Goal: Complete application form: Complete application form

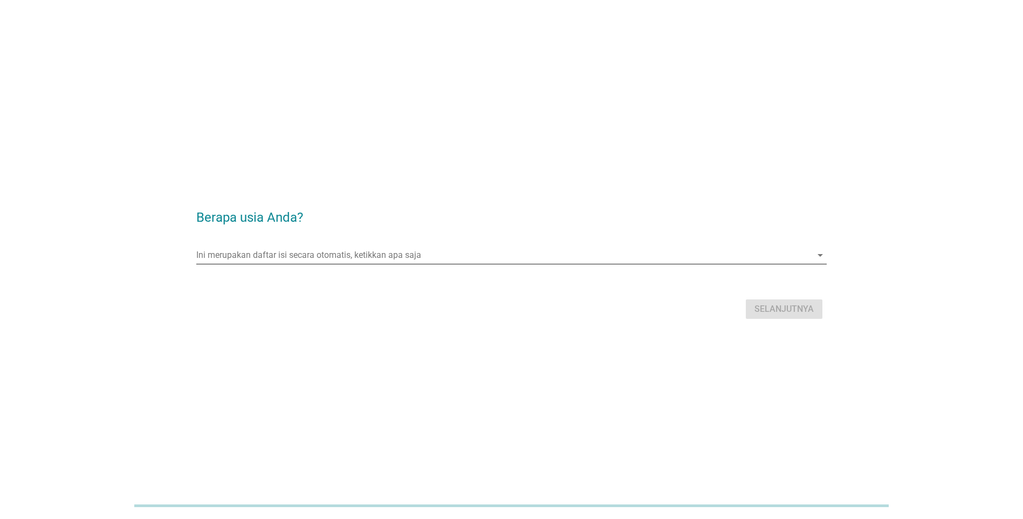
click at [317, 257] on input "Ini merupakan daftar isi secara otomatis, ketikkan apa saja" at bounding box center [503, 254] width 615 height 17
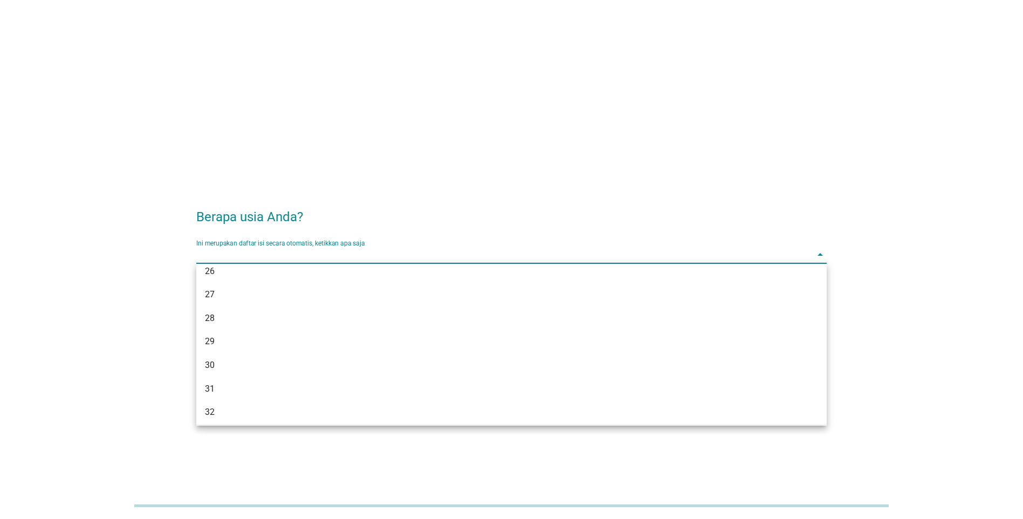
scroll to position [216, 0]
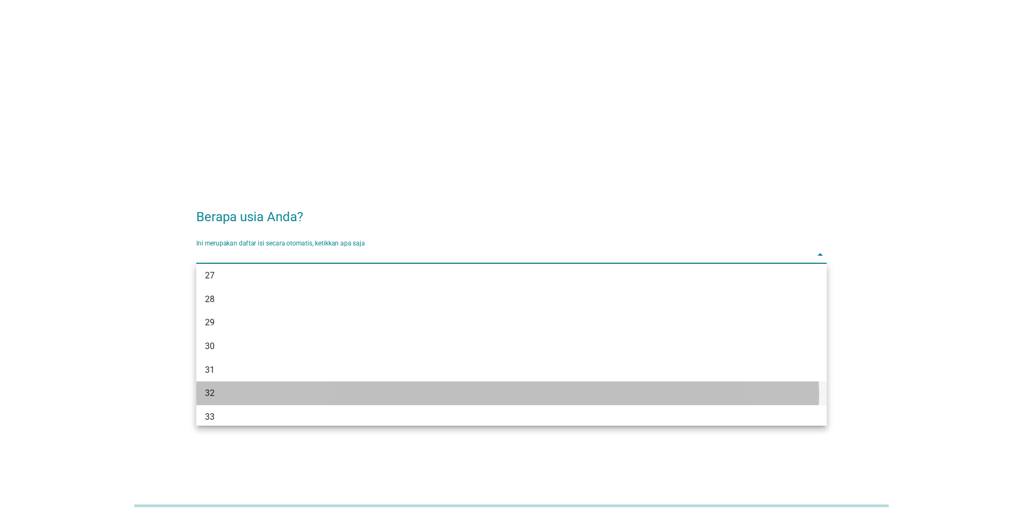
click at [220, 394] on div "32" at bounding box center [486, 393] width 562 height 13
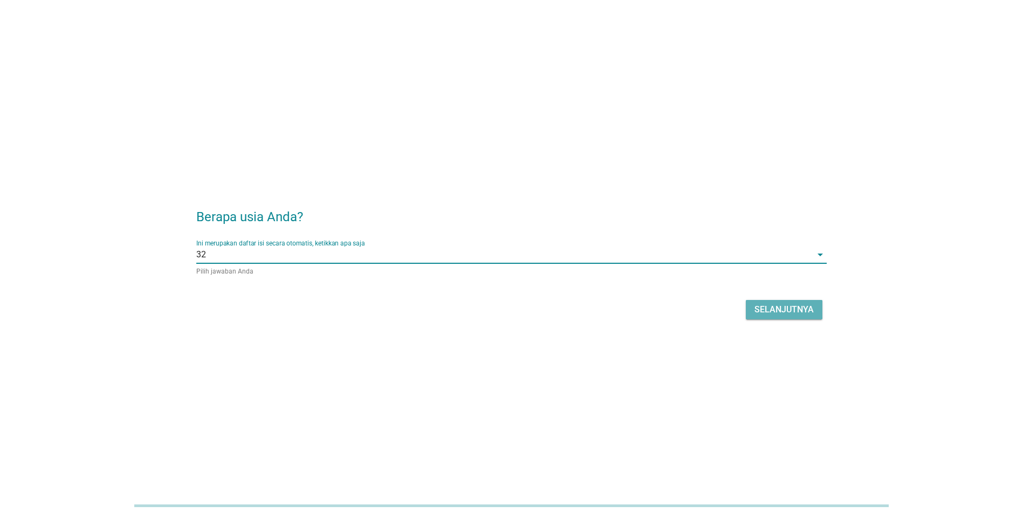
click at [794, 305] on div "Selanjutnya" at bounding box center [783, 309] width 59 height 13
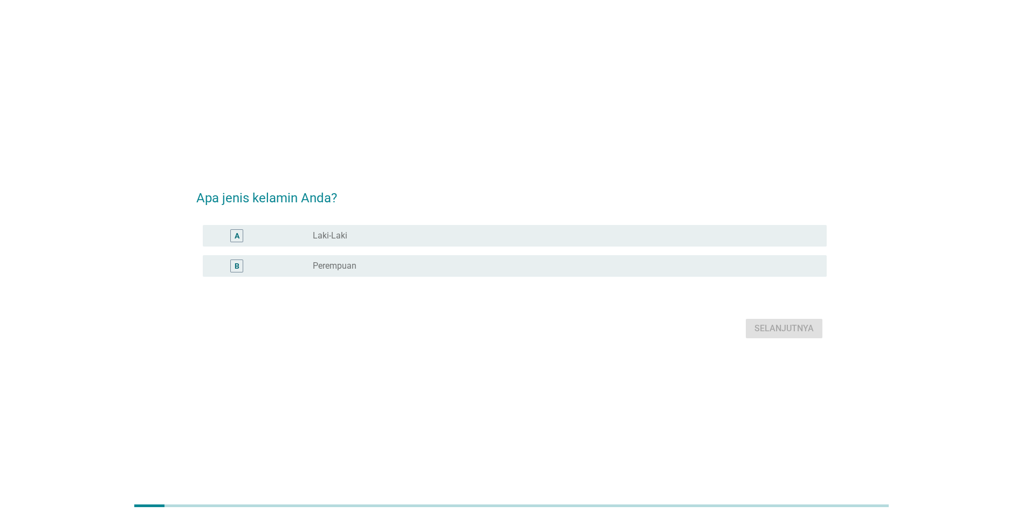
click at [540, 254] on div "B radio_button_unchecked Perempuan" at bounding box center [511, 266] width 630 height 30
click at [350, 265] on label "Perempuan" at bounding box center [335, 265] width 44 height 11
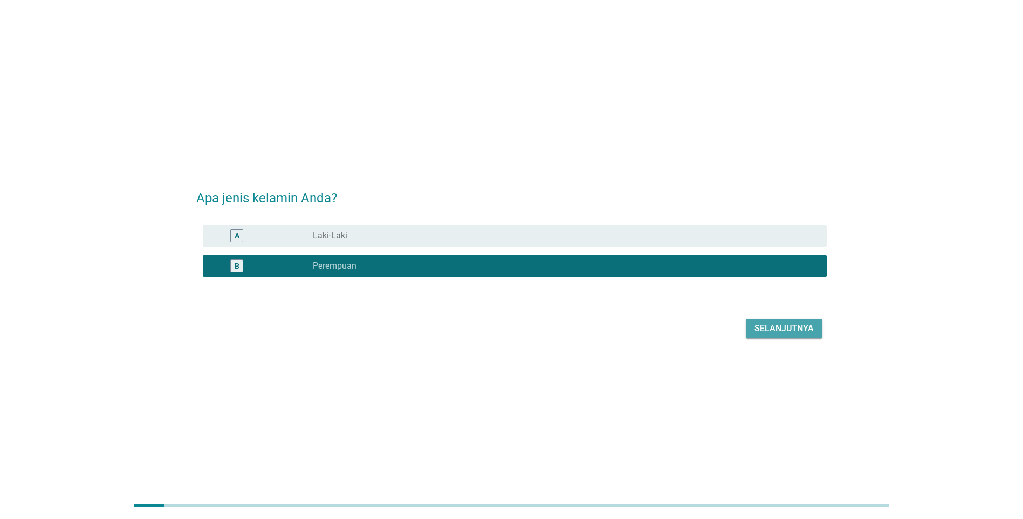
click at [775, 325] on div "Selanjutnya" at bounding box center [783, 328] width 59 height 13
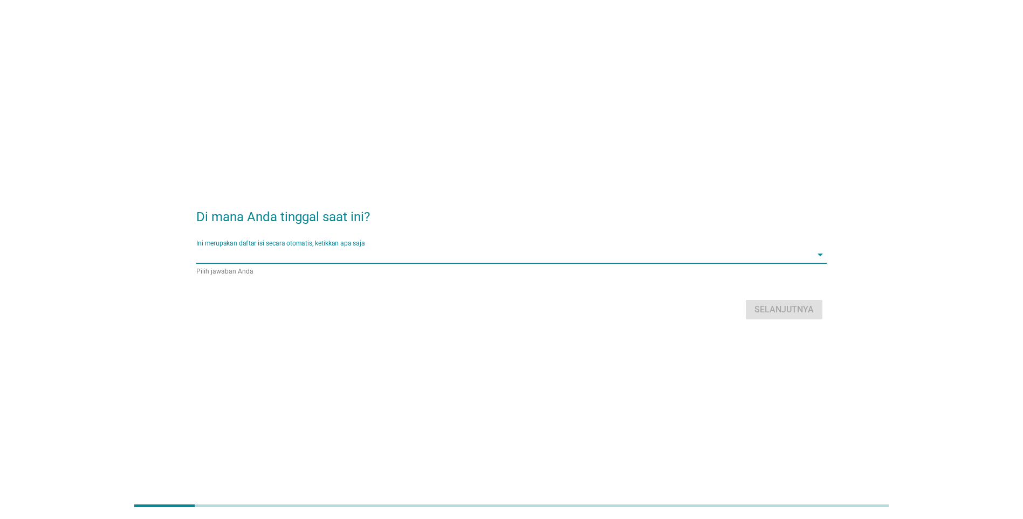
click at [404, 257] on input "Ini merupakan daftar isi secara otomatis, ketikkan apa saja" at bounding box center [503, 254] width 615 height 17
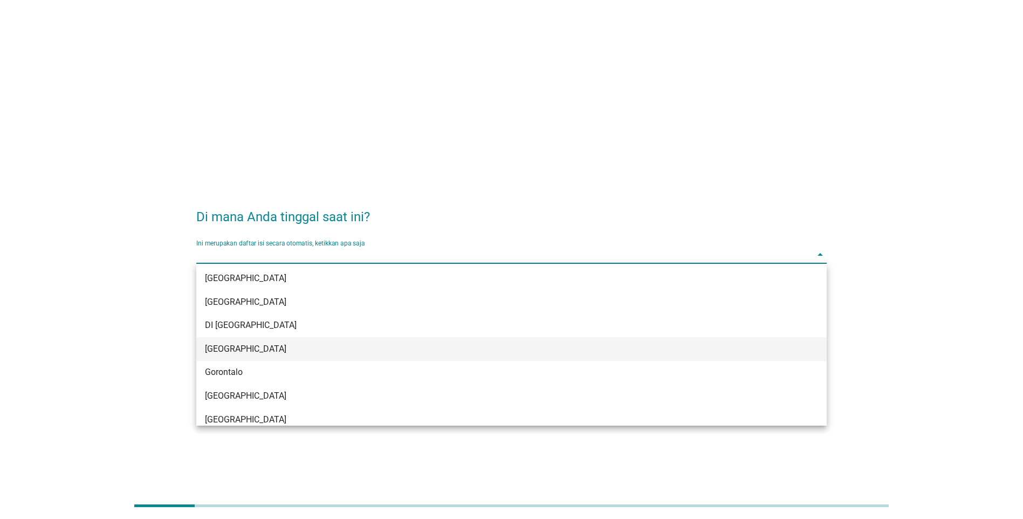
scroll to position [108, 0]
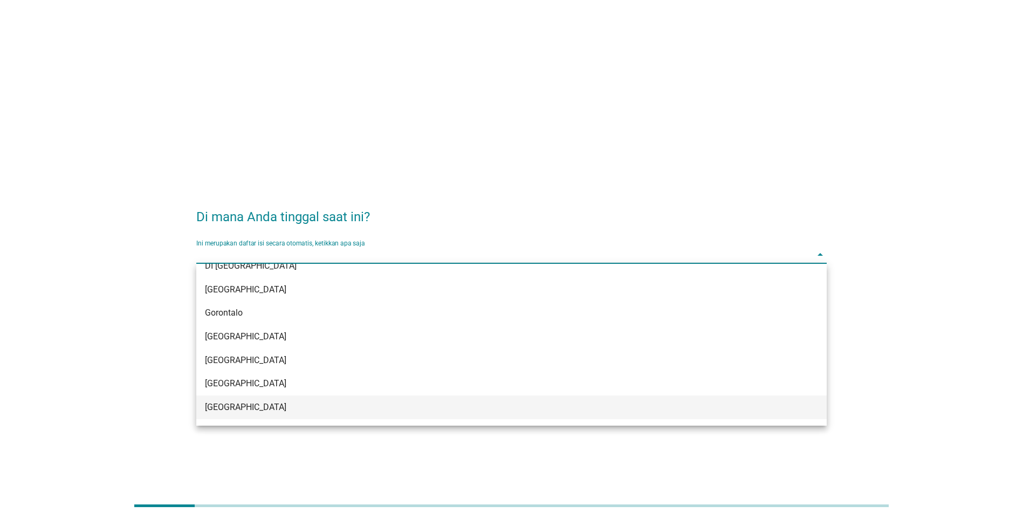
click at [251, 408] on div "[GEOGRAPHIC_DATA]" at bounding box center [486, 407] width 562 height 13
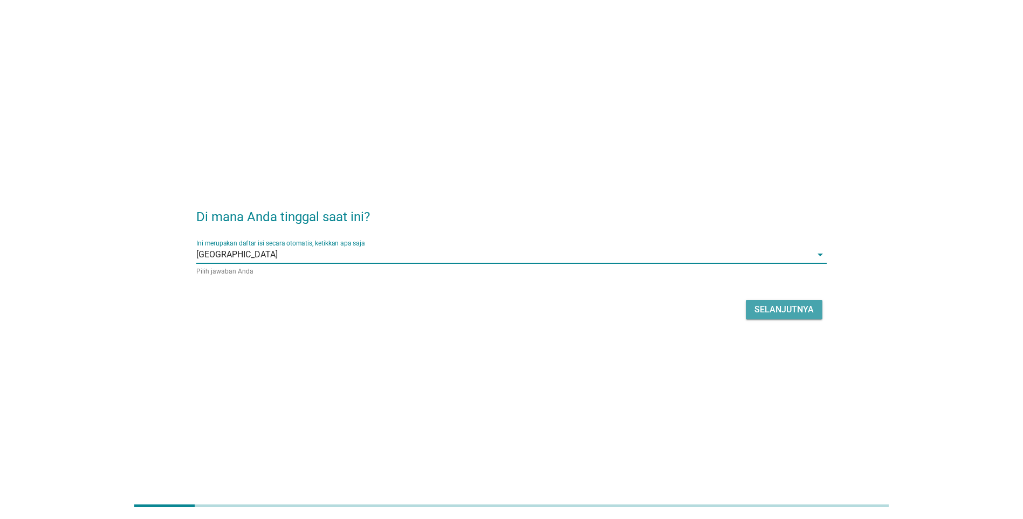
click at [782, 308] on div "Selanjutnya" at bounding box center [783, 309] width 59 height 13
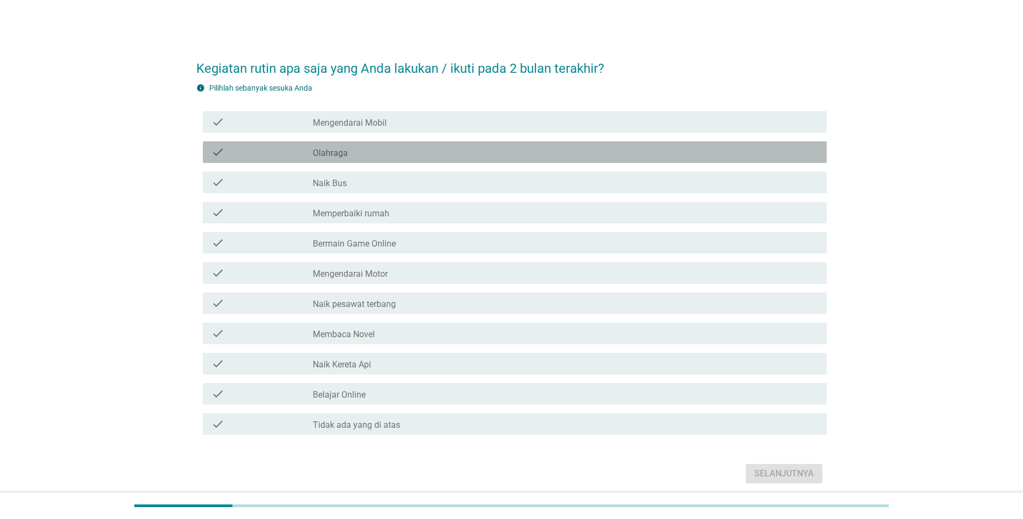
click at [332, 149] on label "Olahraga" at bounding box center [330, 153] width 35 height 11
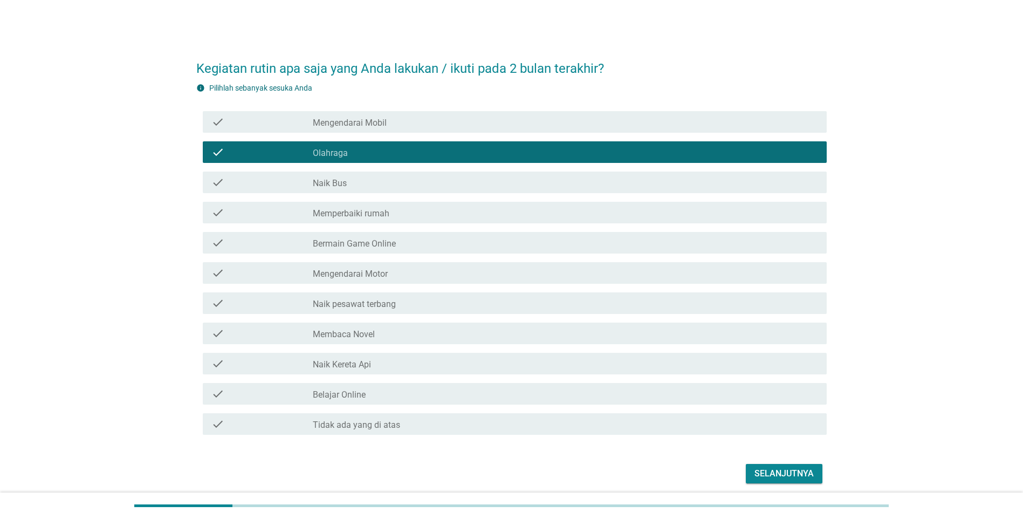
click at [320, 211] on label "Memperbaiki rumah" at bounding box center [351, 213] width 77 height 11
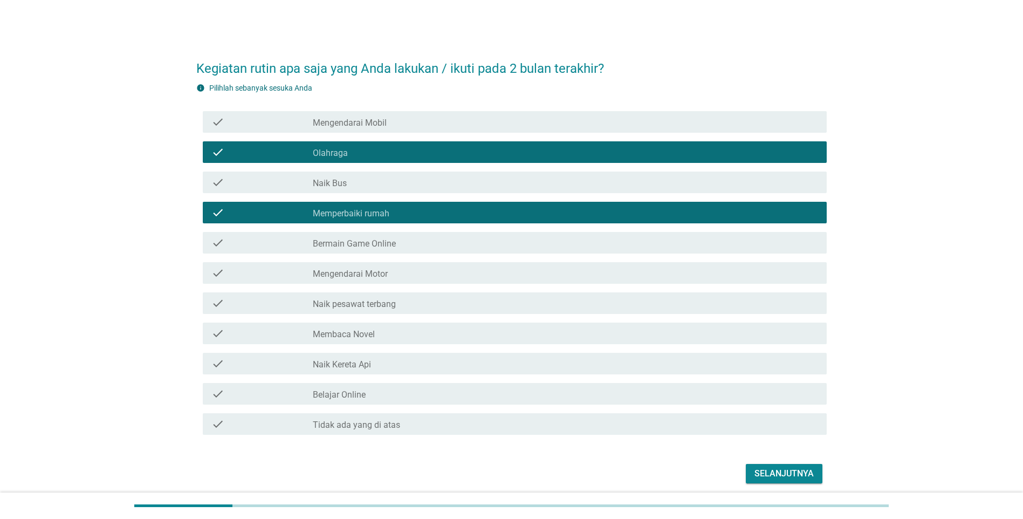
click at [339, 239] on label "Bermain Game Online" at bounding box center [354, 243] width 83 height 11
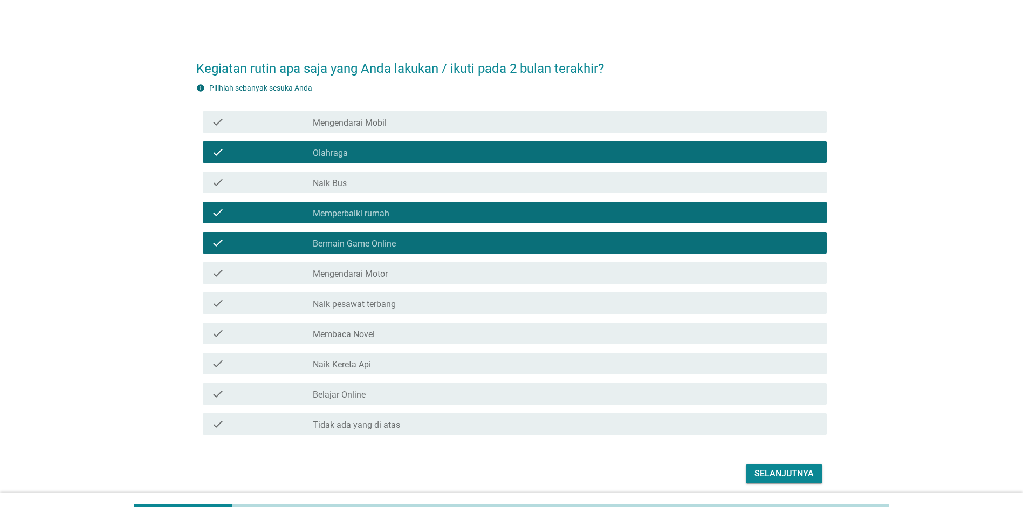
click at [373, 327] on div "check_box_outline_blank Membaca Novel" at bounding box center [565, 333] width 505 height 13
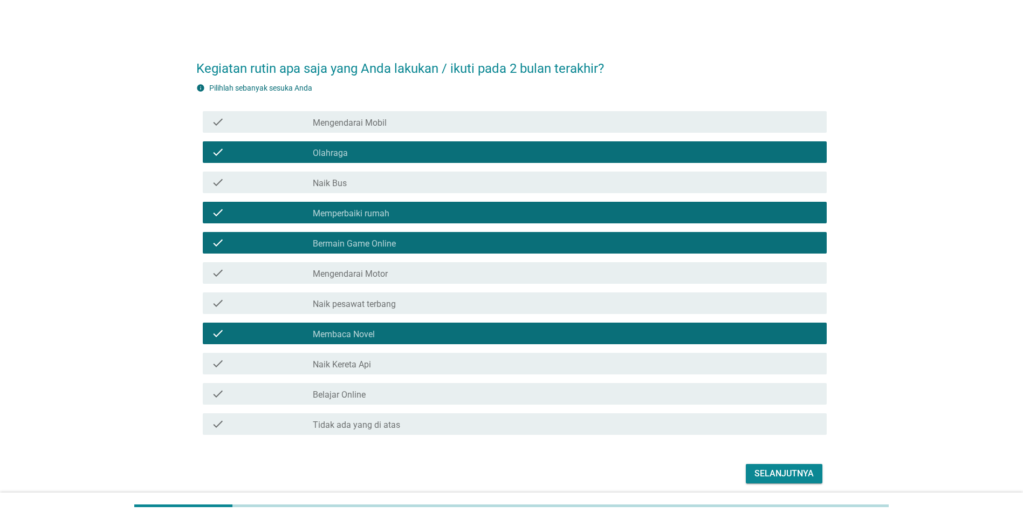
click at [768, 467] on div "Selanjutnya" at bounding box center [783, 473] width 59 height 13
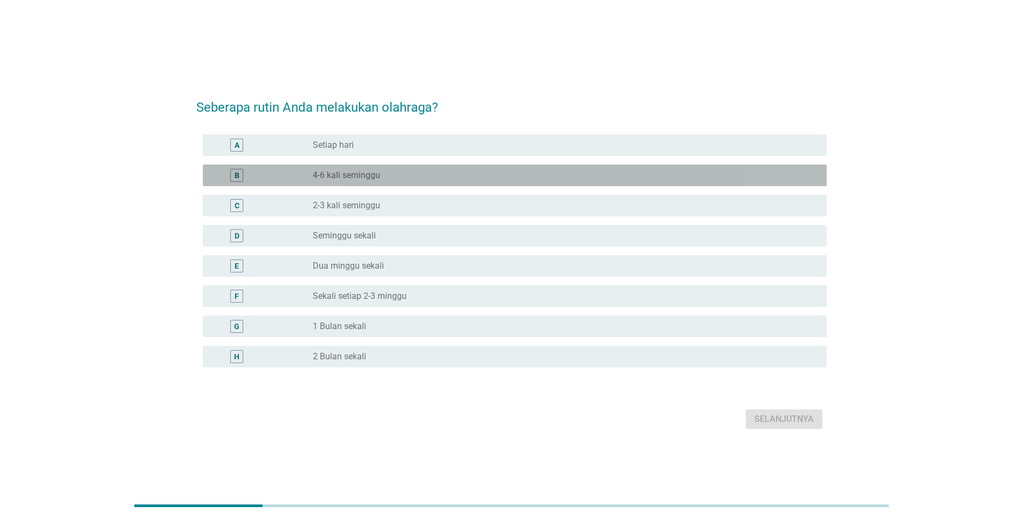
click at [429, 177] on div "radio_button_unchecked 4-6 kali seminggu" at bounding box center [561, 175] width 497 height 11
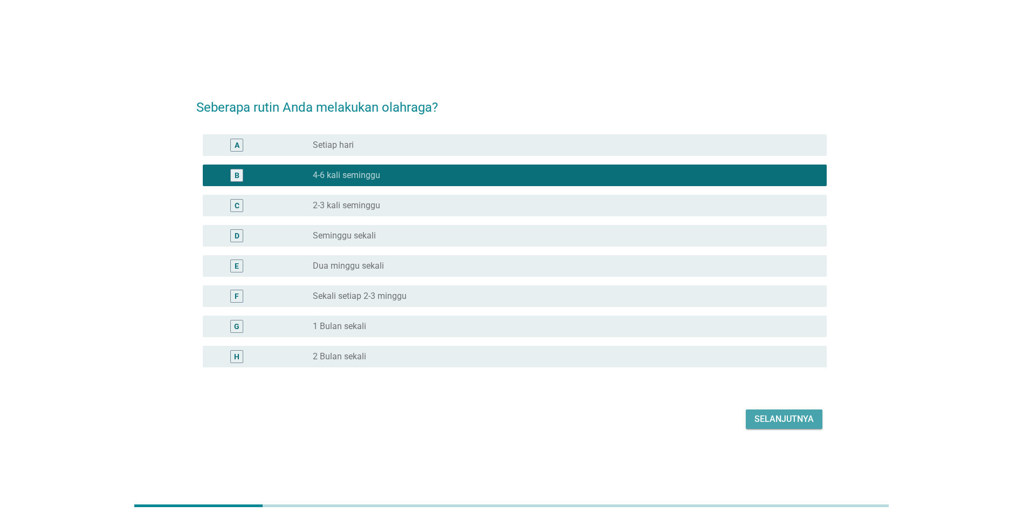
click at [754, 421] on button "Selanjutnya" at bounding box center [784, 418] width 77 height 19
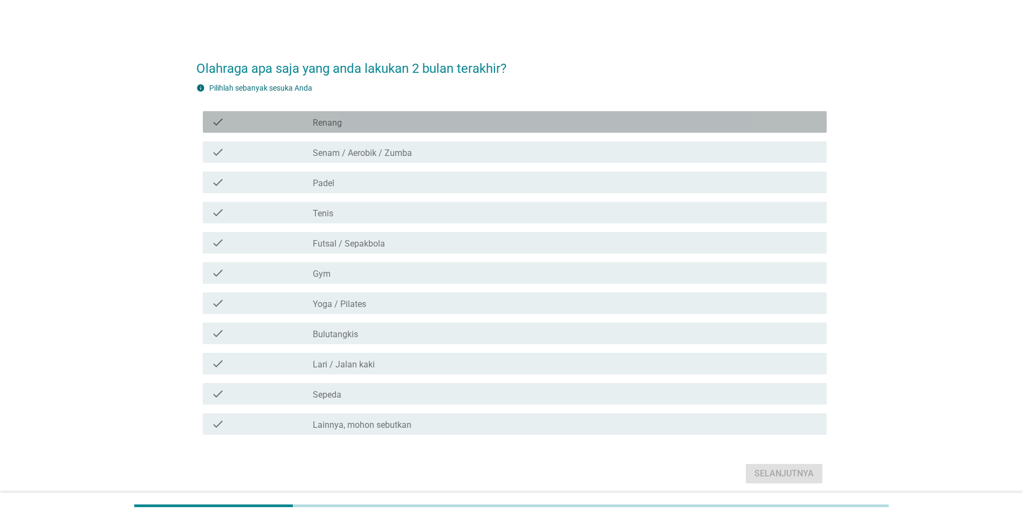
drag, startPoint x: 406, startPoint y: 120, endPoint x: 408, endPoint y: 138, distance: 18.4
click at [408, 126] on div "check_box_outline_blank Renang" at bounding box center [565, 121] width 505 height 13
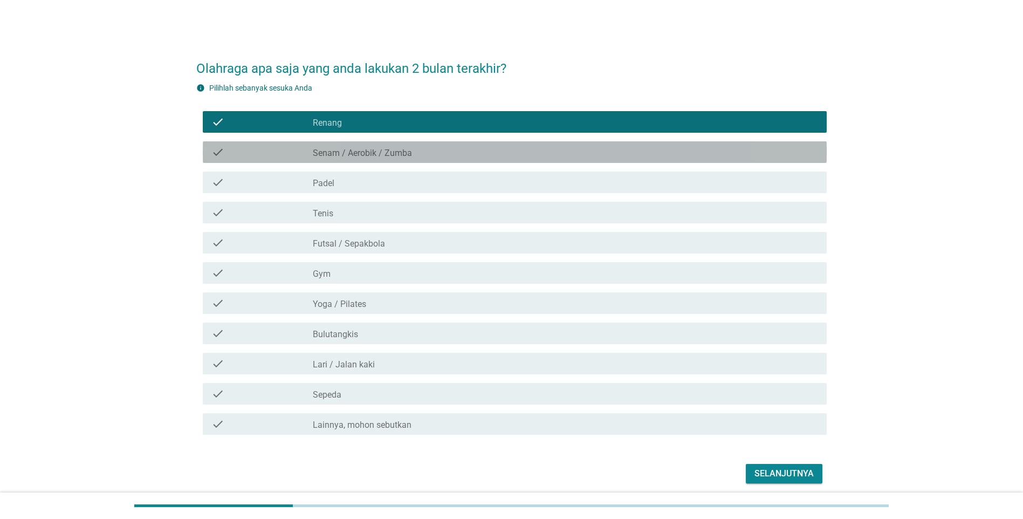
click at [409, 150] on label "Senam / Aerobik / Zumba" at bounding box center [362, 153] width 99 height 11
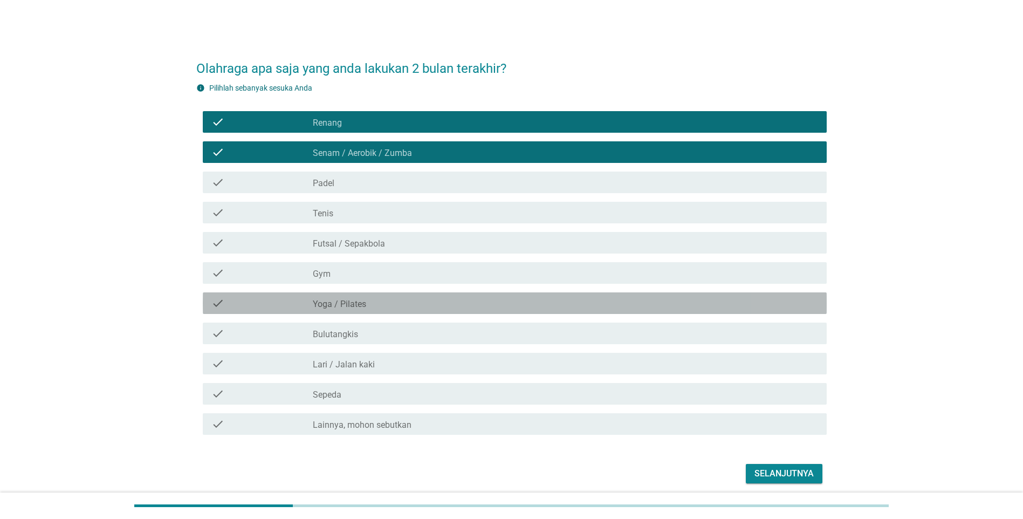
click at [354, 309] on label "Yoga / Pilates" at bounding box center [339, 304] width 53 height 11
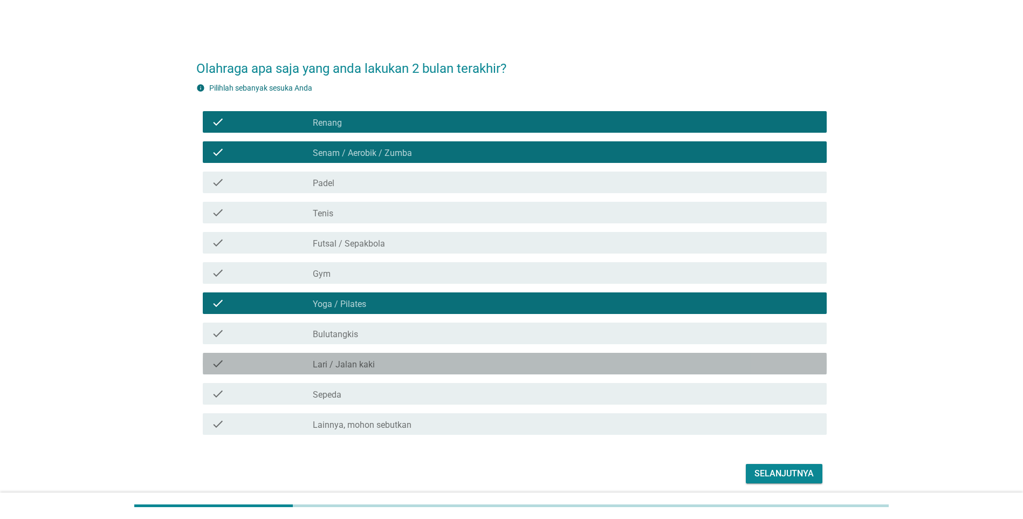
click at [362, 359] on label "Lari / Jalan kaki" at bounding box center [344, 364] width 62 height 11
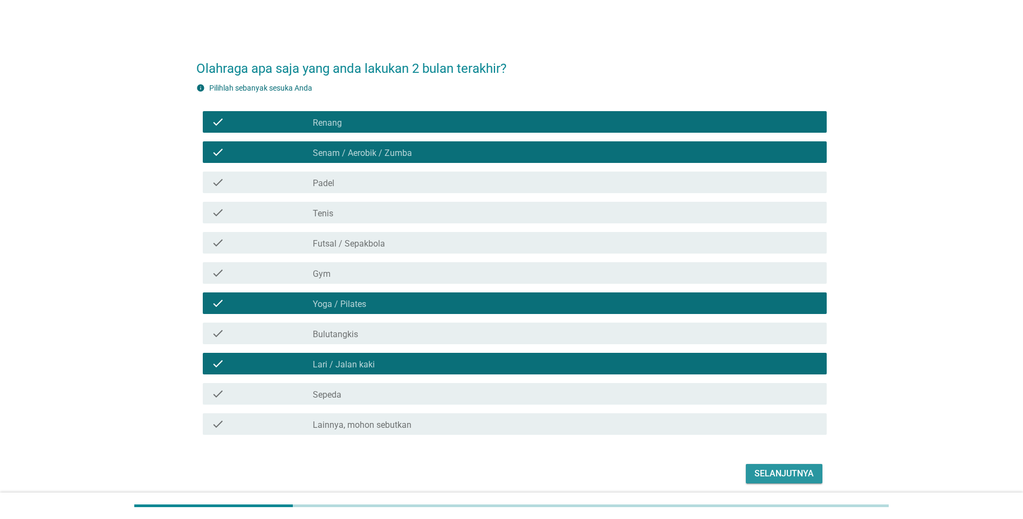
click at [769, 475] on div "Selanjutnya" at bounding box center [783, 473] width 59 height 13
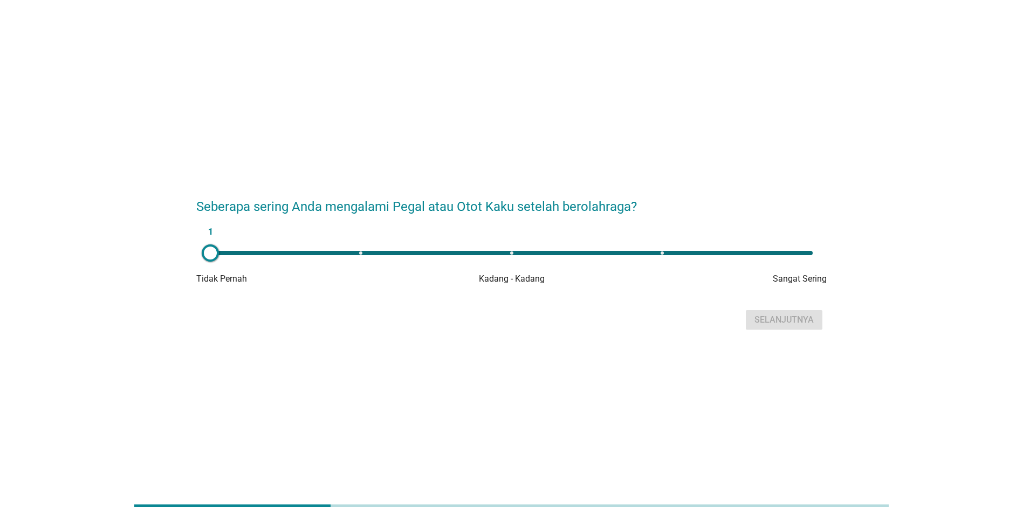
click at [787, 250] on div "1" at bounding box center [511, 253] width 619 height 22
type input "5"
click at [794, 314] on div "Selanjutnya" at bounding box center [783, 319] width 59 height 13
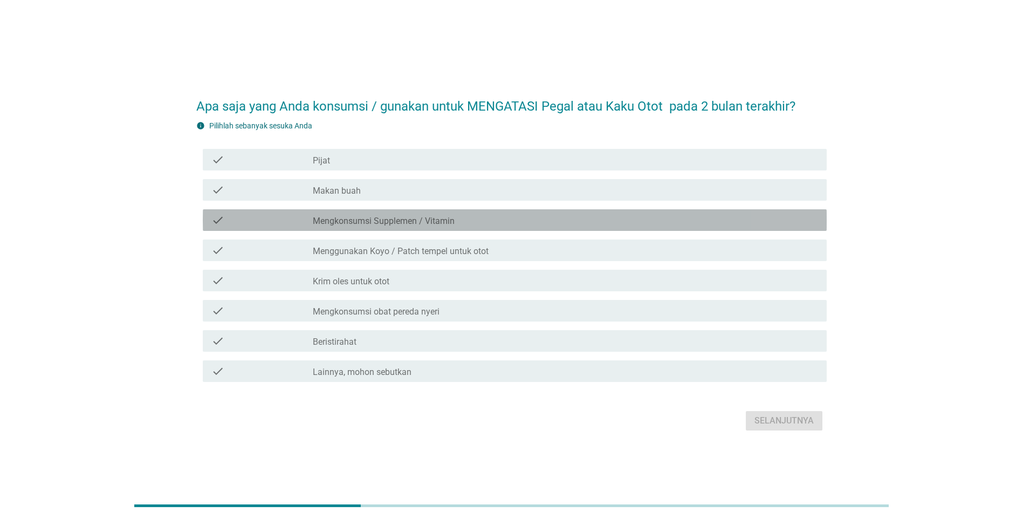
click at [550, 220] on div "check_box_outline_blank Mengkonsumsi Supplemen / Vitamin" at bounding box center [565, 219] width 505 height 13
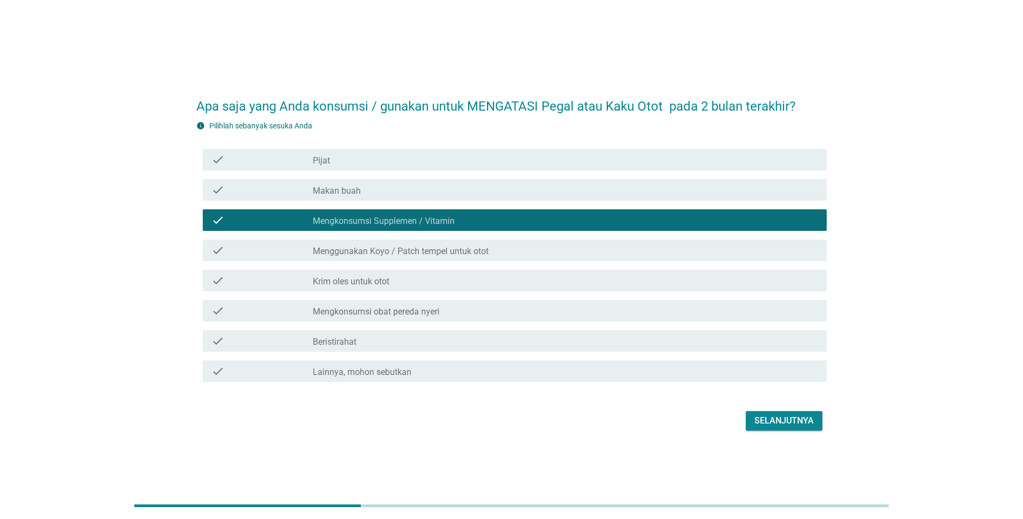
click at [551, 240] on div "check check_box_outline_blank Menggunakan Koyo / Patch tempel untuk otot" at bounding box center [515, 250] width 624 height 22
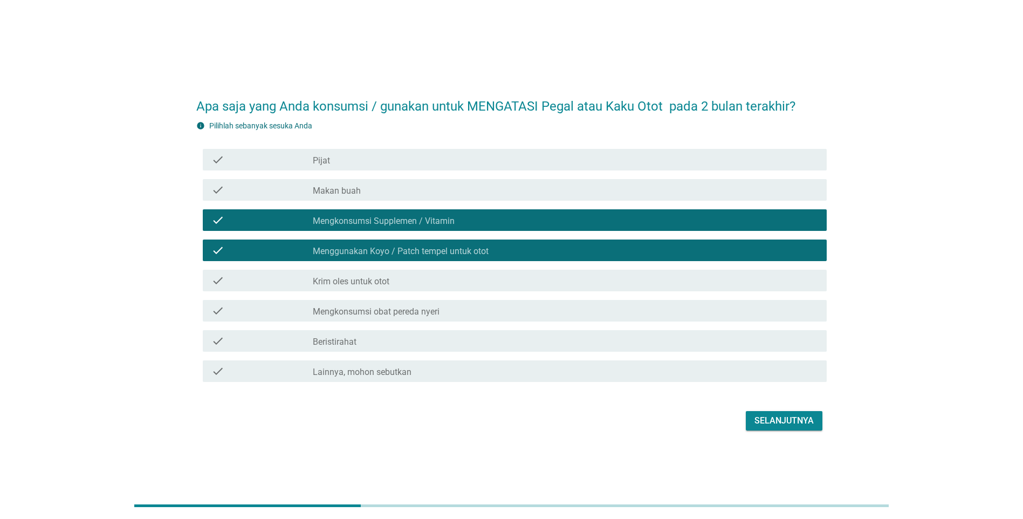
click at [551, 277] on div "check_box_outline_blank Krim oles untuk otot" at bounding box center [565, 280] width 505 height 13
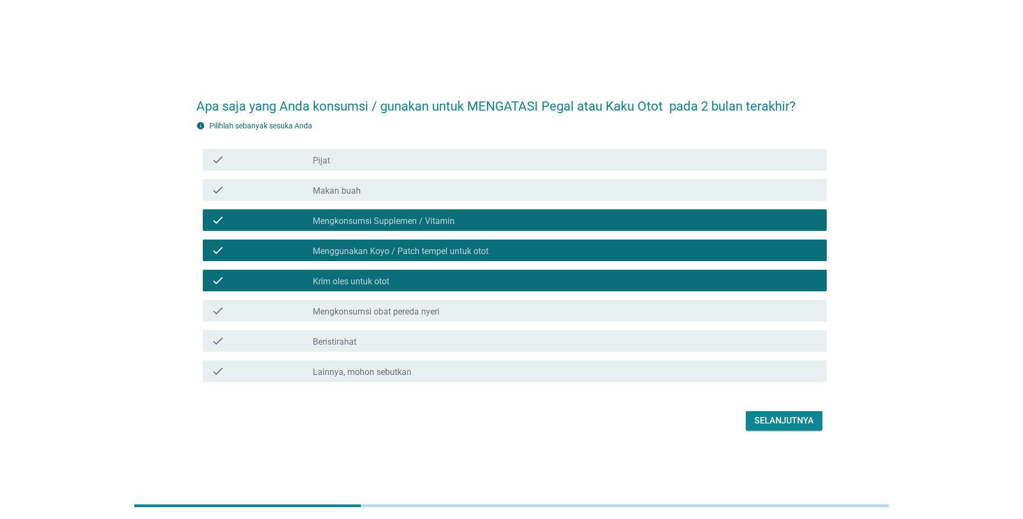
click at [554, 306] on div "check_box_outline_blank Mengkonsumsi obat pereda nyeri" at bounding box center [565, 310] width 505 height 13
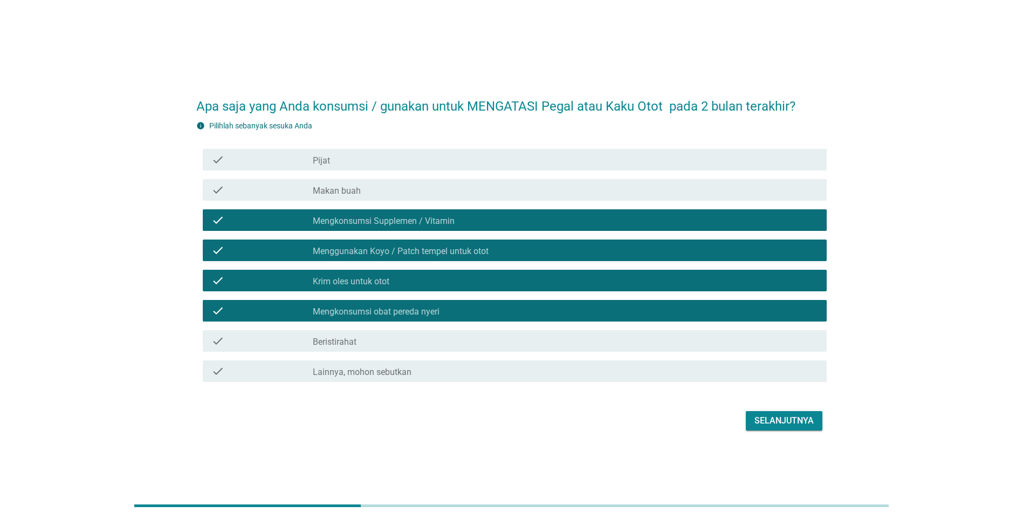
click at [773, 409] on div "Selanjutnya" at bounding box center [511, 421] width 630 height 26
click at [775, 421] on div "Selanjutnya" at bounding box center [783, 420] width 59 height 13
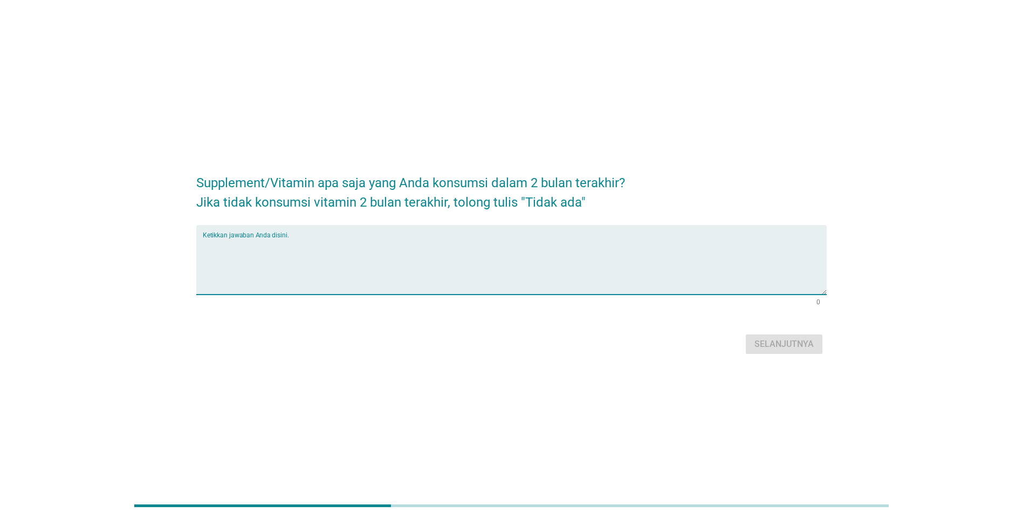
click at [439, 240] on textarea "Ketikkan jawaban Anda disini." at bounding box center [515, 266] width 624 height 57
type textarea "sangobion"
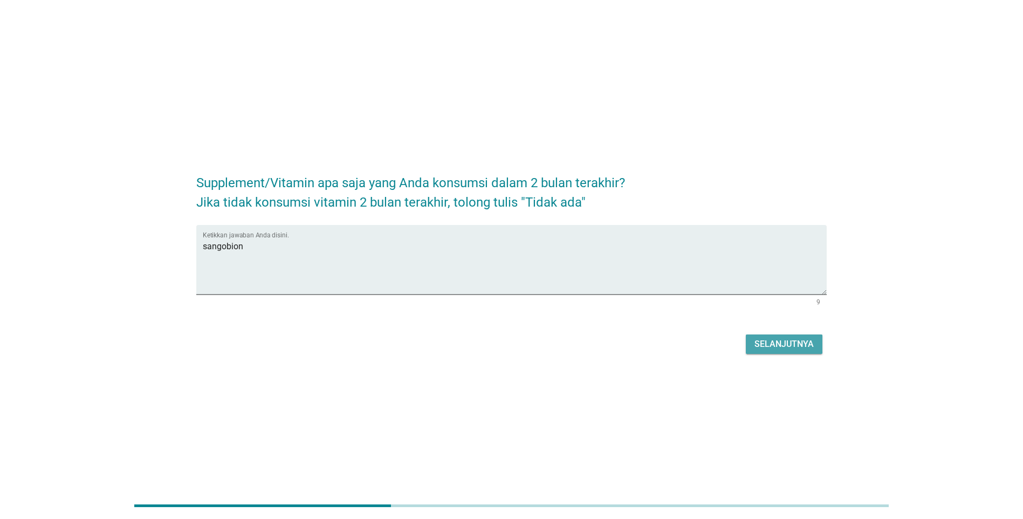
click at [773, 342] on div "Selanjutnya" at bounding box center [783, 343] width 59 height 13
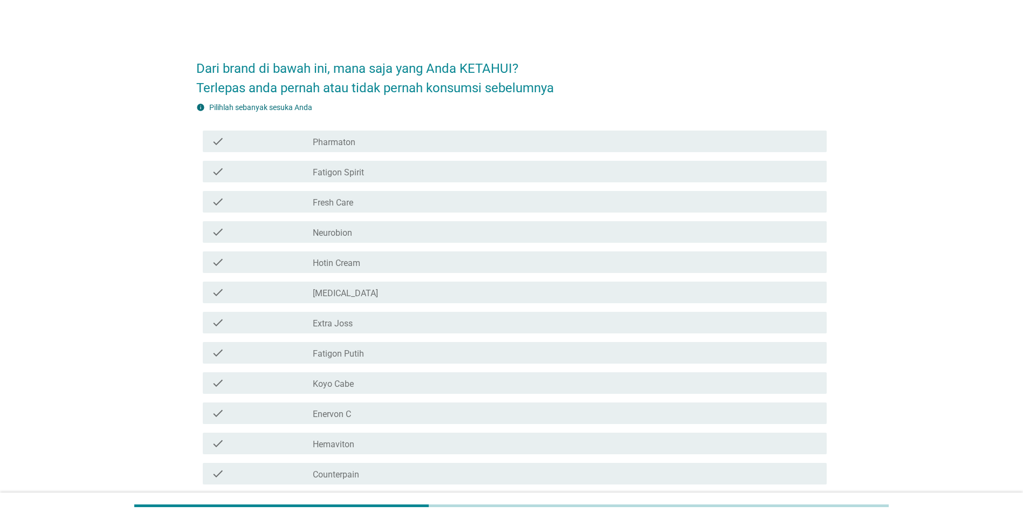
click at [478, 183] on div "check check_box_outline_blank Fatigon Spirit" at bounding box center [511, 171] width 630 height 30
click at [464, 173] on div "check_box_outline_blank Fatigon Spirit" at bounding box center [565, 171] width 505 height 13
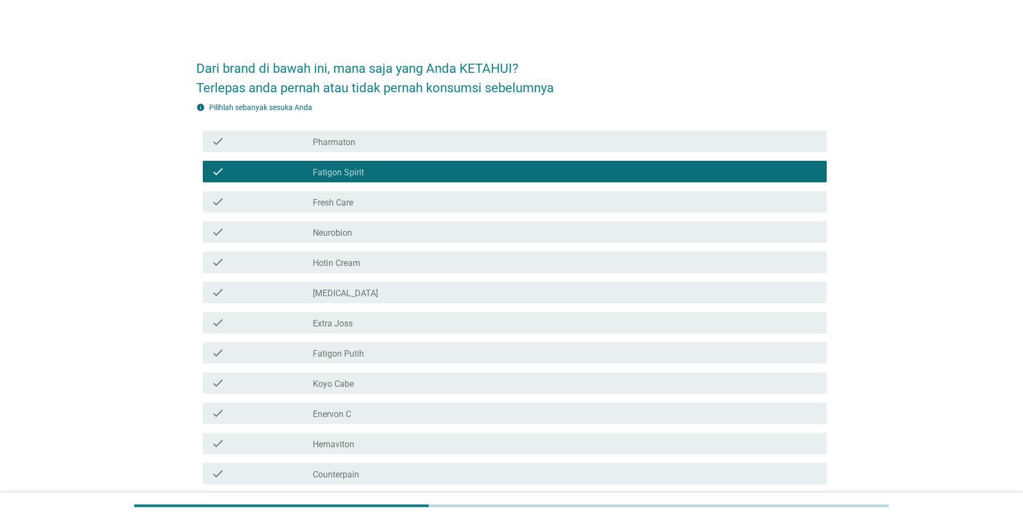
click at [444, 137] on div "check_box_outline_blank Pharmaton" at bounding box center [565, 141] width 505 height 13
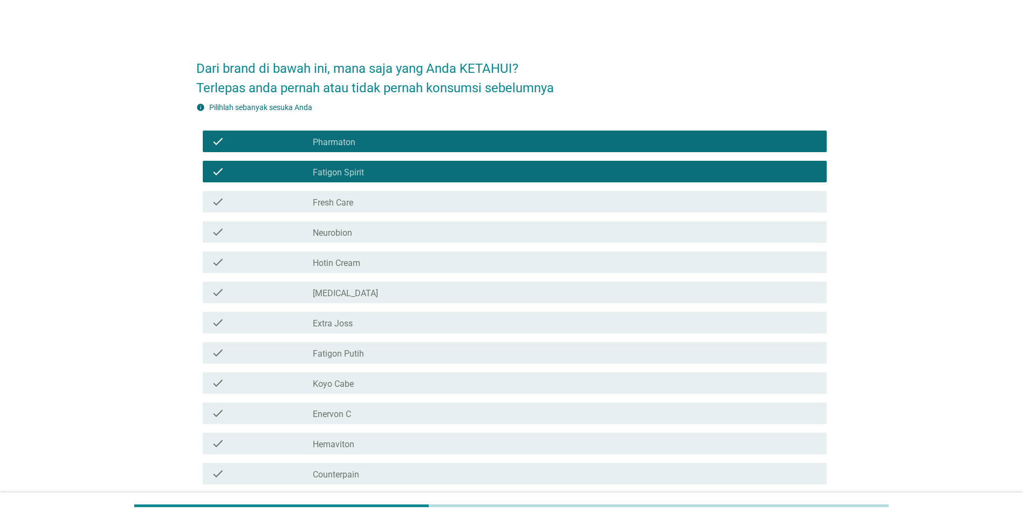
click at [387, 299] on div "check check_box_outline_blank [MEDICAL_DATA]" at bounding box center [515, 292] width 624 height 22
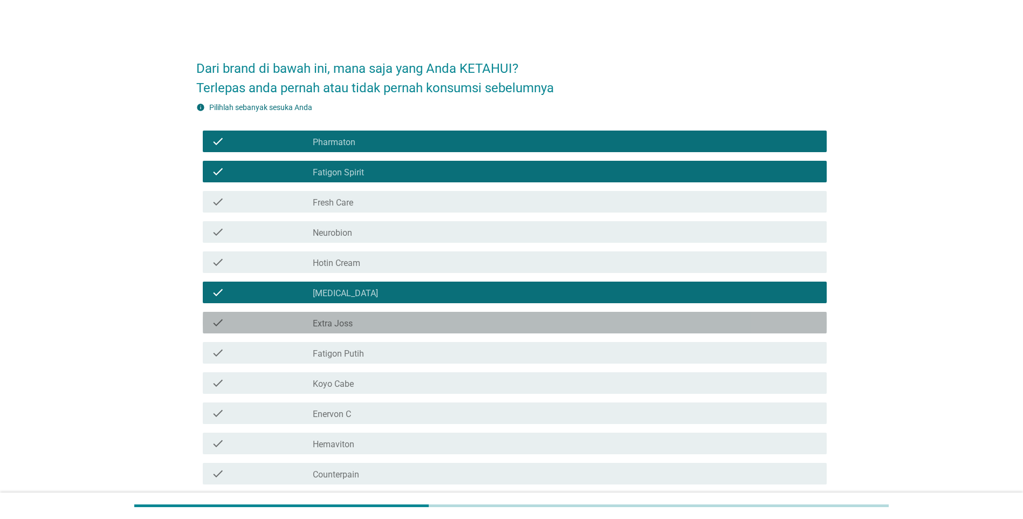
click at [389, 318] on div "check_box_outline_blank Extra Joss" at bounding box center [565, 322] width 505 height 13
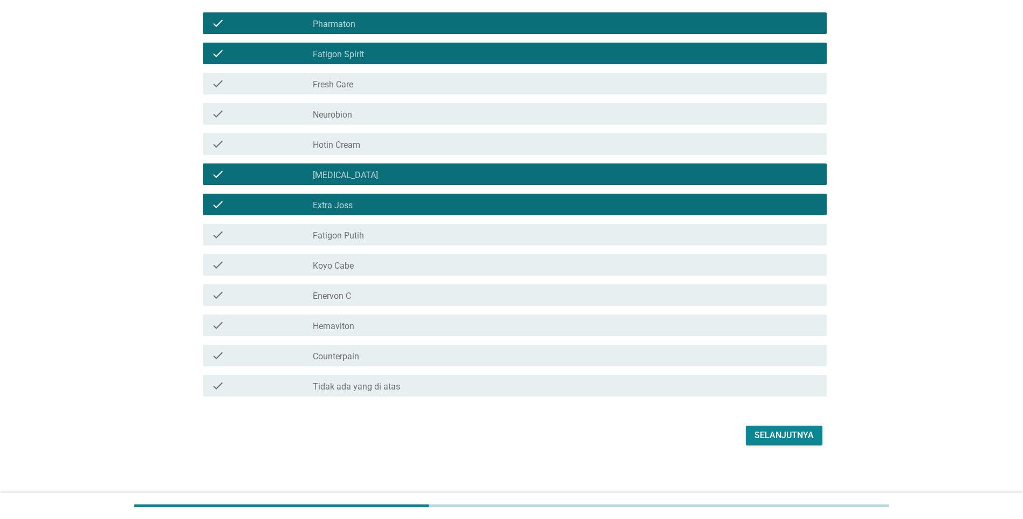
scroll to position [121, 0]
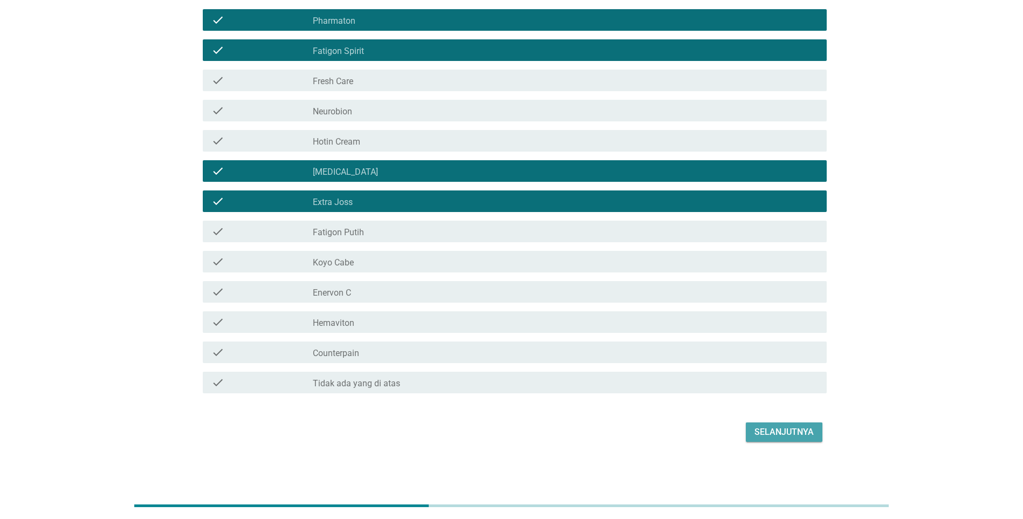
click at [795, 435] on div "Selanjutnya" at bounding box center [783, 431] width 59 height 13
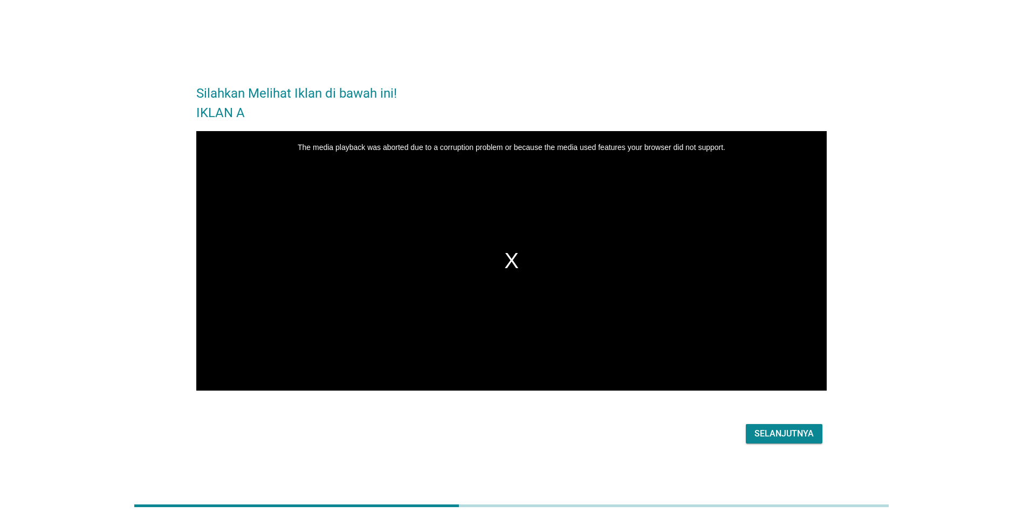
click at [512, 259] on div "The media playback was aborted due to a corruption problem or because the media…" at bounding box center [511, 260] width 630 height 259
click at [775, 433] on div "Selanjutnya" at bounding box center [783, 433] width 59 height 13
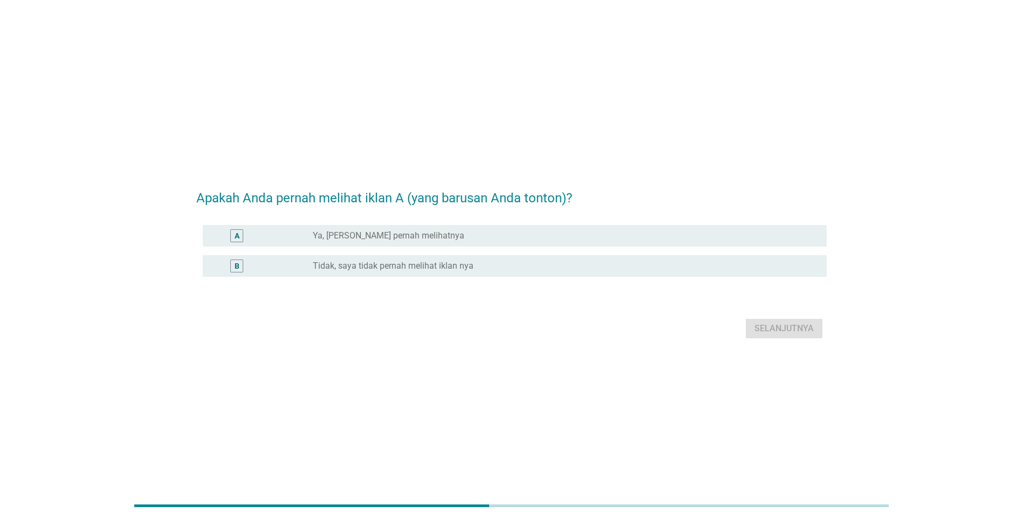
click at [378, 237] on label "Ya, [PERSON_NAME] pernah melihatnya" at bounding box center [388, 235] width 151 height 11
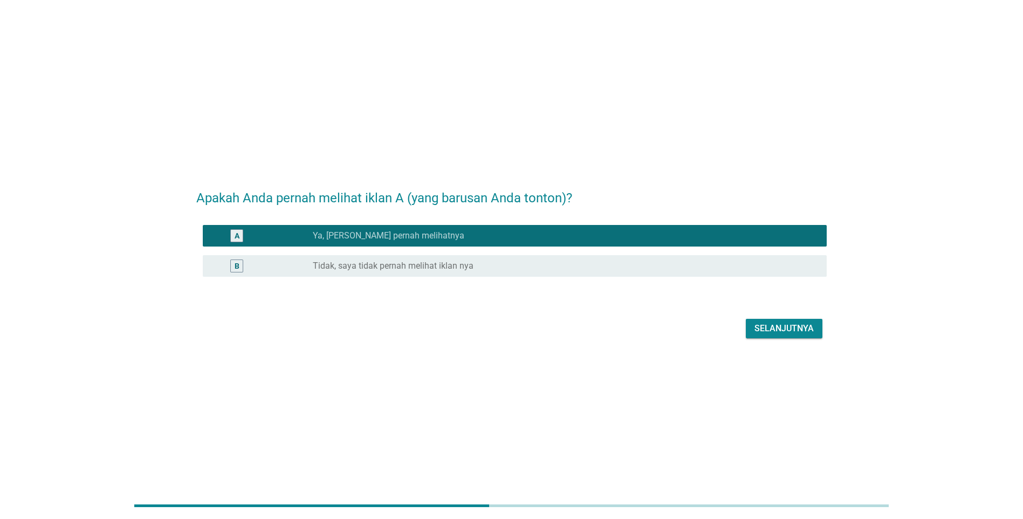
click at [769, 329] on div "Selanjutnya" at bounding box center [783, 328] width 59 height 13
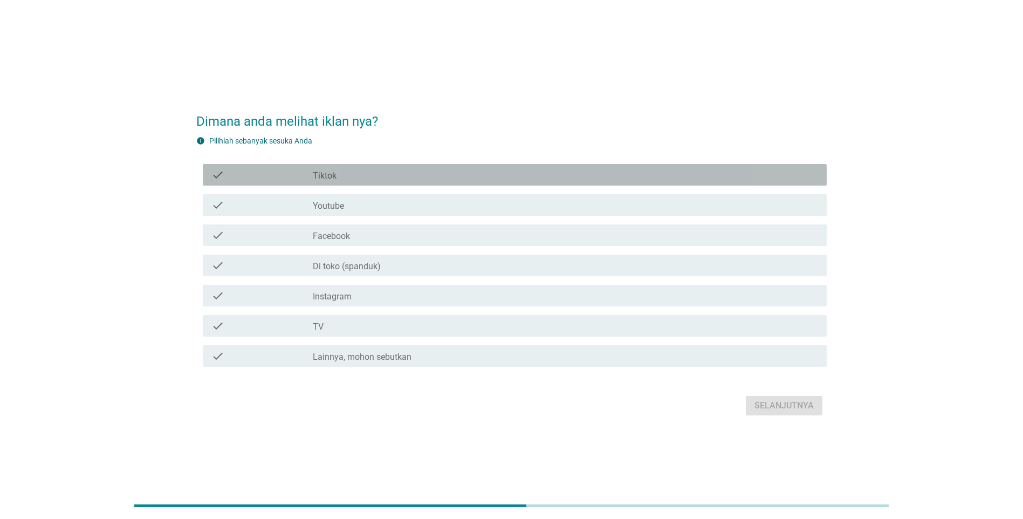
click at [382, 172] on div "check_box_outline_blank Tiktok" at bounding box center [565, 174] width 505 height 13
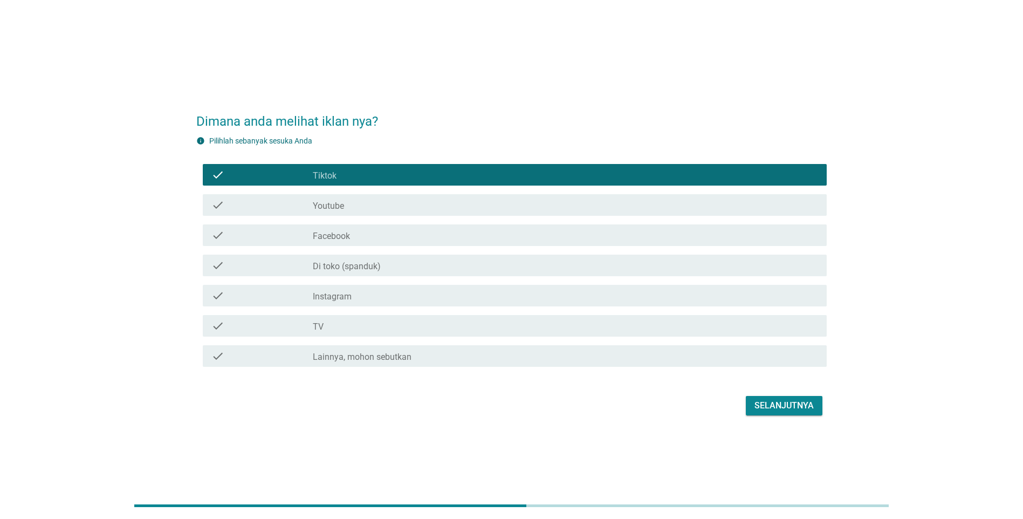
click at [377, 196] on div "check check_box_outline_blank Youtube" at bounding box center [515, 205] width 624 height 22
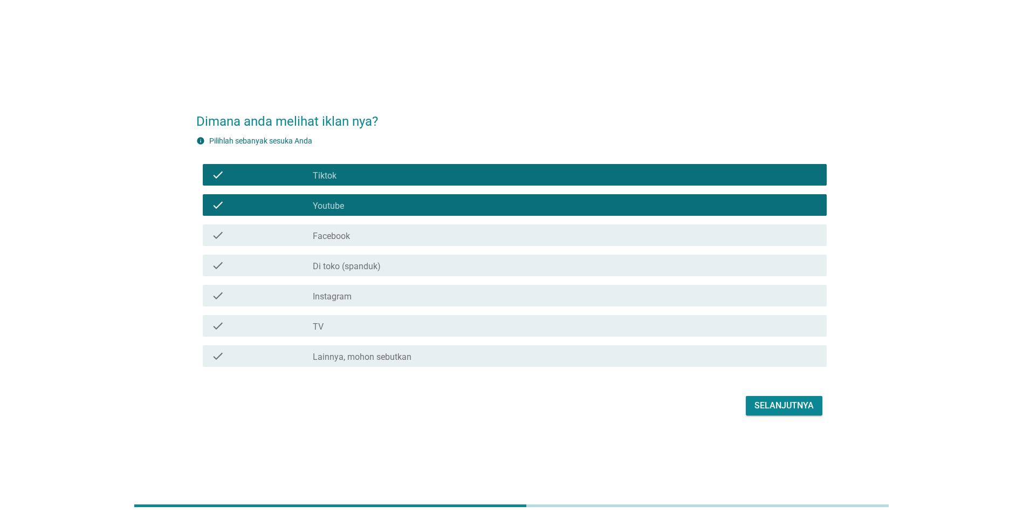
click at [380, 225] on div "check check_box_outline_blank Facebook" at bounding box center [515, 235] width 624 height 22
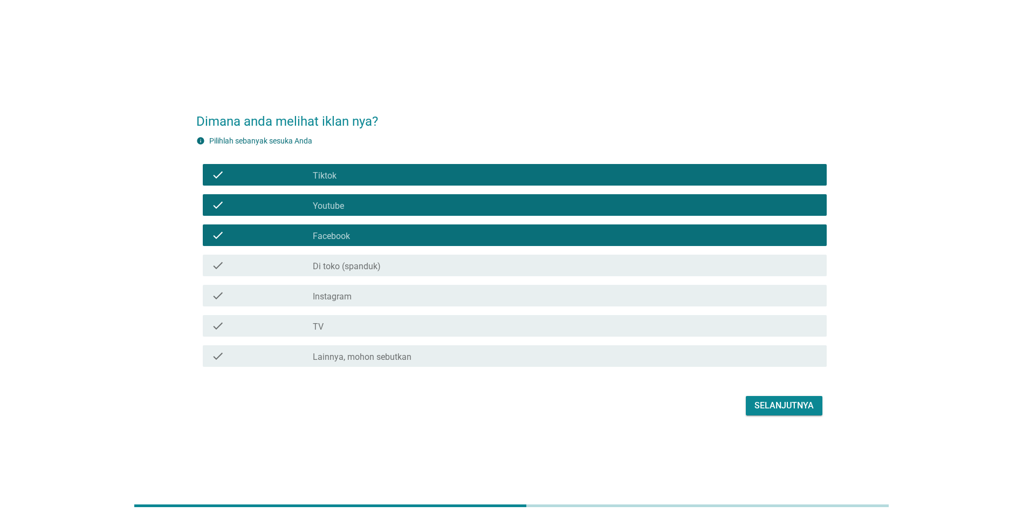
click at [764, 404] on div "Selanjutnya" at bounding box center [783, 405] width 59 height 13
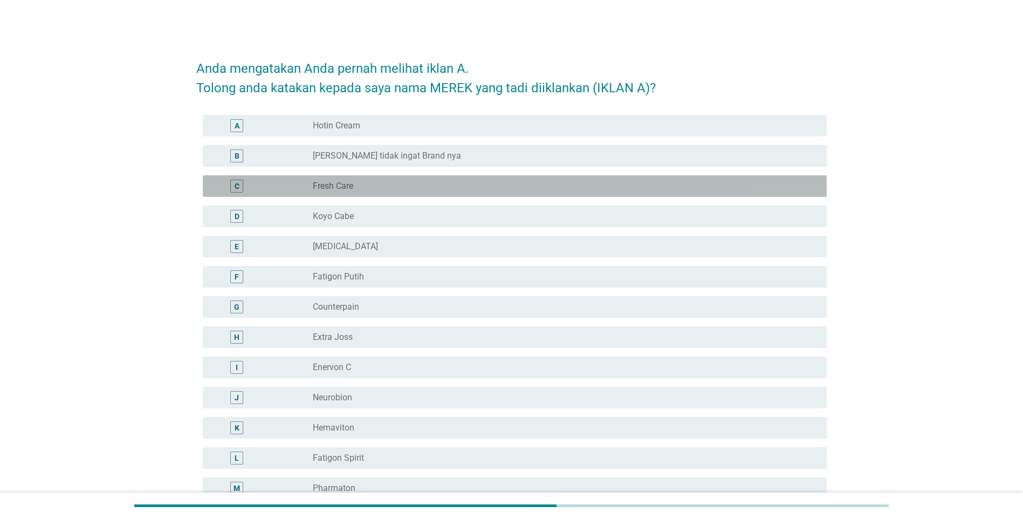
click at [417, 183] on div "radio_button_unchecked Fresh Care" at bounding box center [561, 186] width 497 height 11
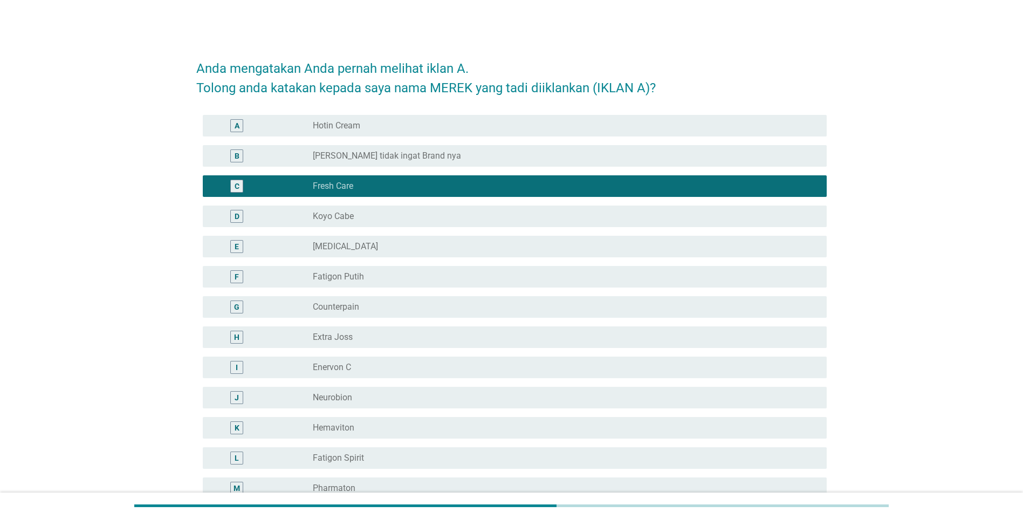
click at [395, 245] on div "radio_button_unchecked [MEDICAL_DATA]" at bounding box center [561, 246] width 497 height 11
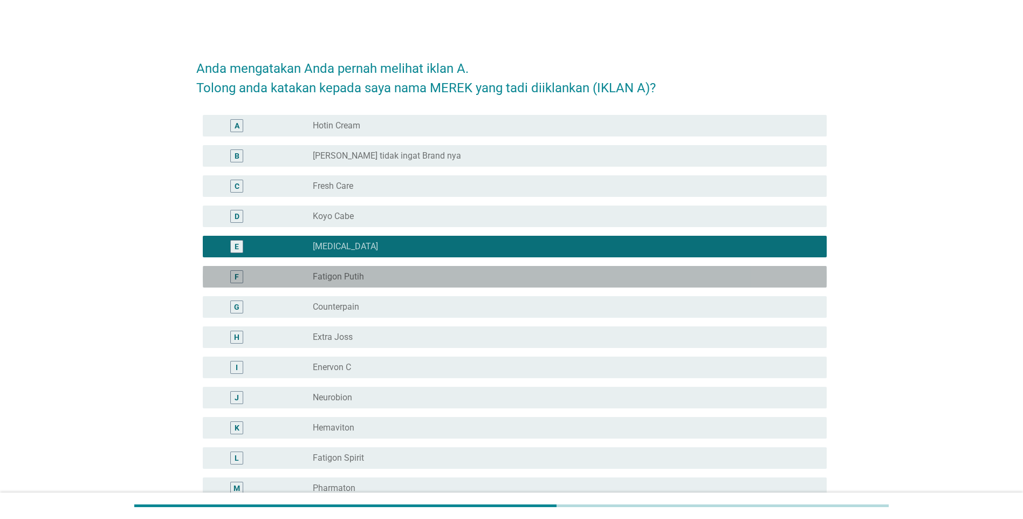
click at [394, 277] on div "radio_button_unchecked Fatigon Putih" at bounding box center [561, 276] width 497 height 11
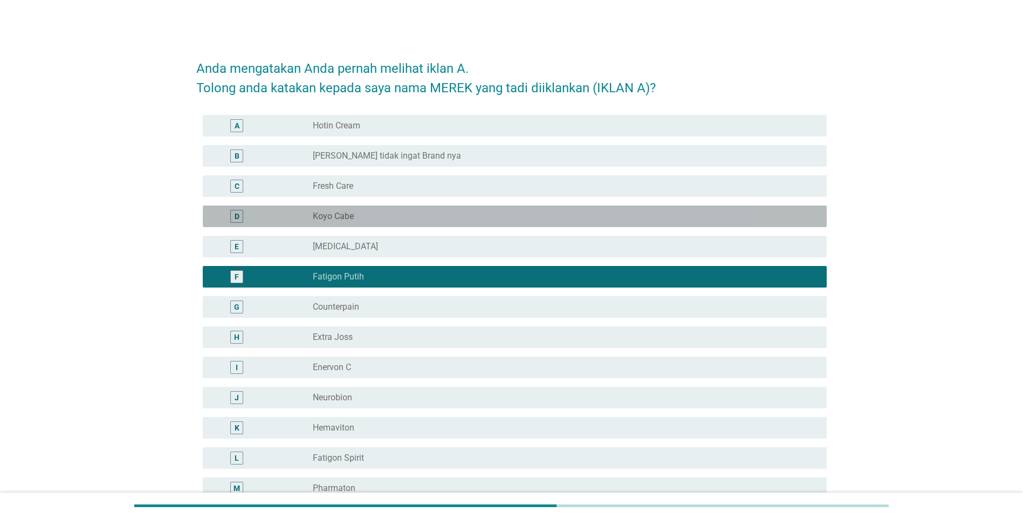
click at [389, 219] on div "radio_button_unchecked Koyo Cabe" at bounding box center [561, 216] width 497 height 11
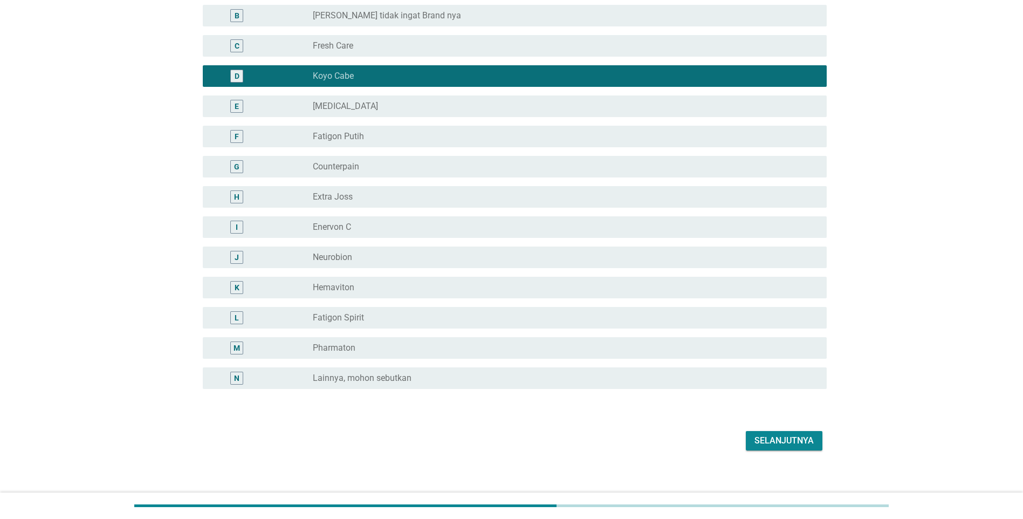
scroll to position [149, 0]
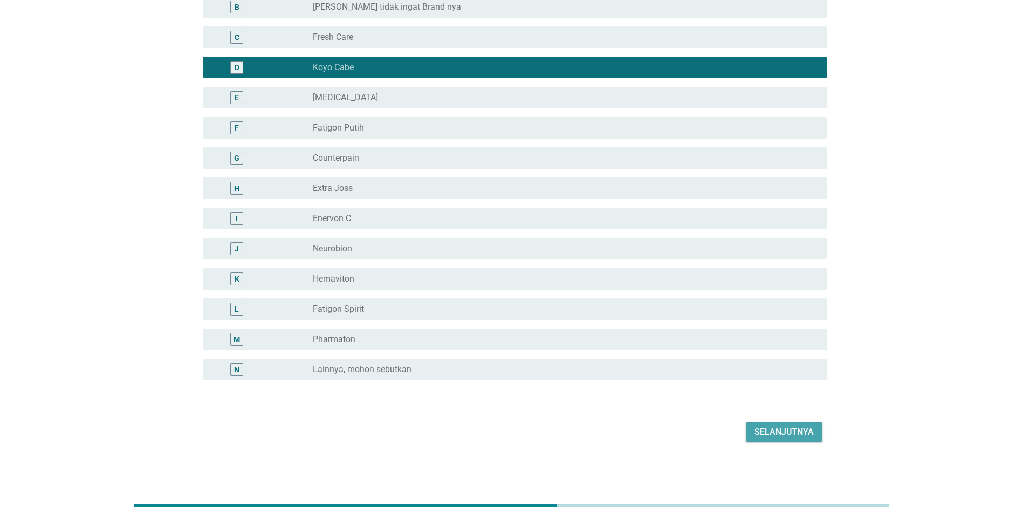
click at [802, 430] on div "Selanjutnya" at bounding box center [783, 431] width 59 height 13
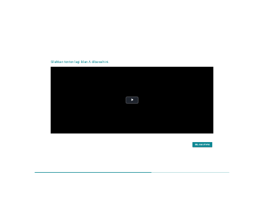
scroll to position [0, 0]
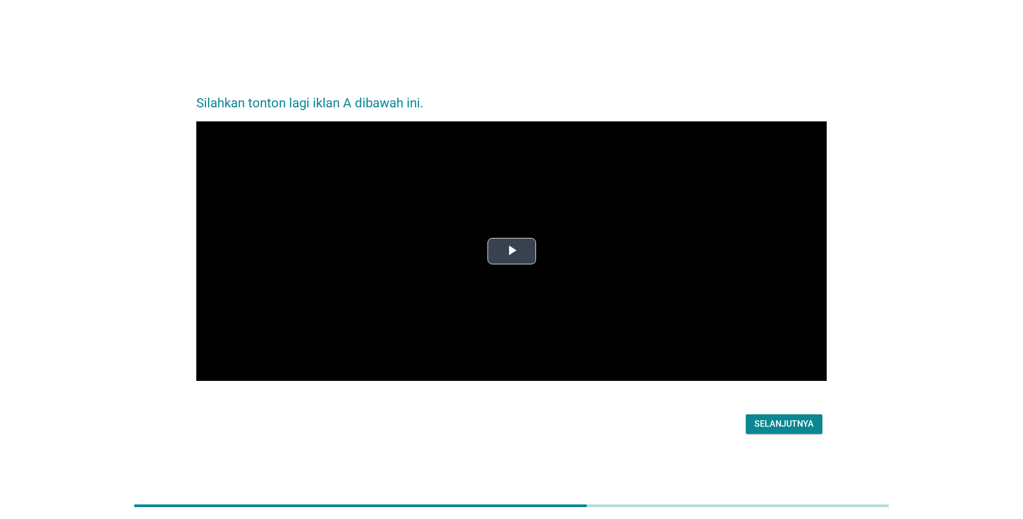
click at [512, 251] on span "Video Player" at bounding box center [512, 251] width 0 height 0
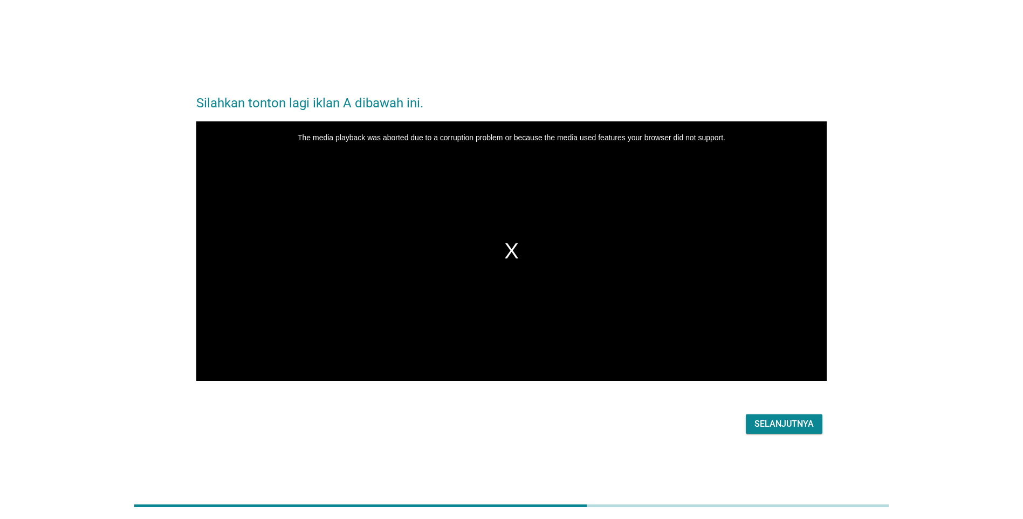
click at [760, 423] on div "Selanjutnya" at bounding box center [783, 423] width 59 height 13
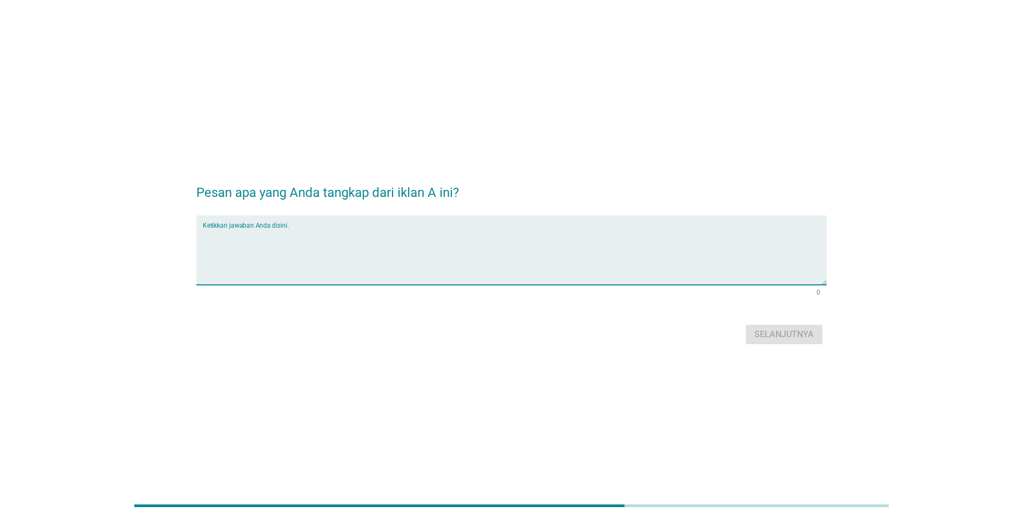
click at [429, 243] on textarea "Ketikkan jawaban Anda disini." at bounding box center [515, 256] width 624 height 57
type textarea "bagus"
click at [769, 333] on div "Selanjutnya" at bounding box center [783, 334] width 59 height 13
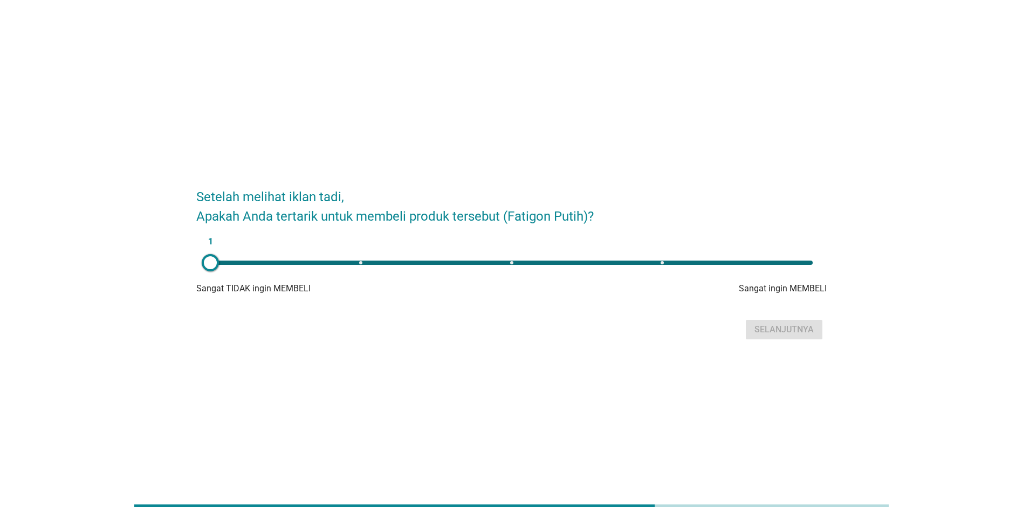
click at [784, 265] on div "1" at bounding box center [511, 263] width 619 height 22
type input "5"
click at [787, 322] on button "Selanjutnya" at bounding box center [784, 329] width 77 height 19
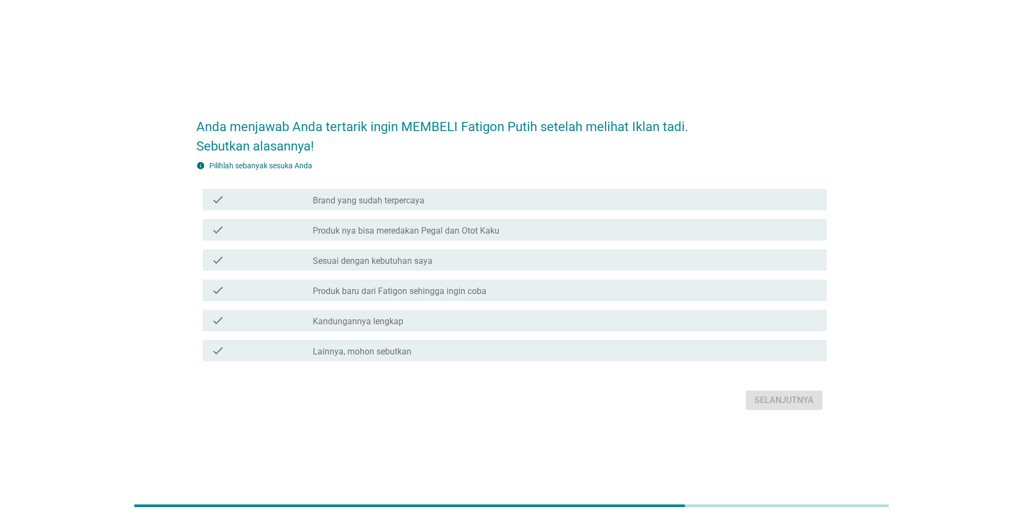
click at [390, 219] on div "check check_box_outline_blank Produk nya bisa meredakan Pegal dan Otot Kaku" at bounding box center [515, 230] width 624 height 22
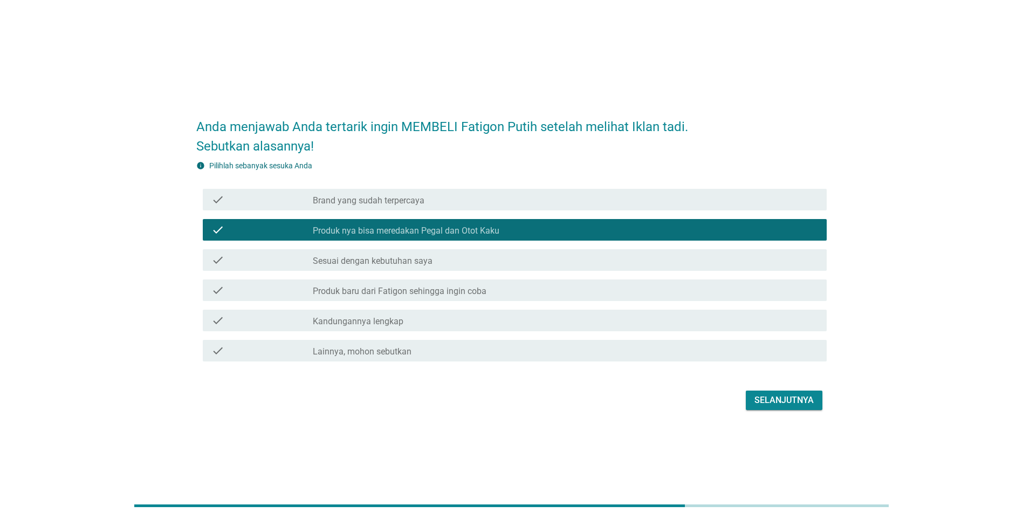
click at [380, 207] on div "check check_box_outline_blank Brand yang sudah terpercaya" at bounding box center [515, 200] width 624 height 22
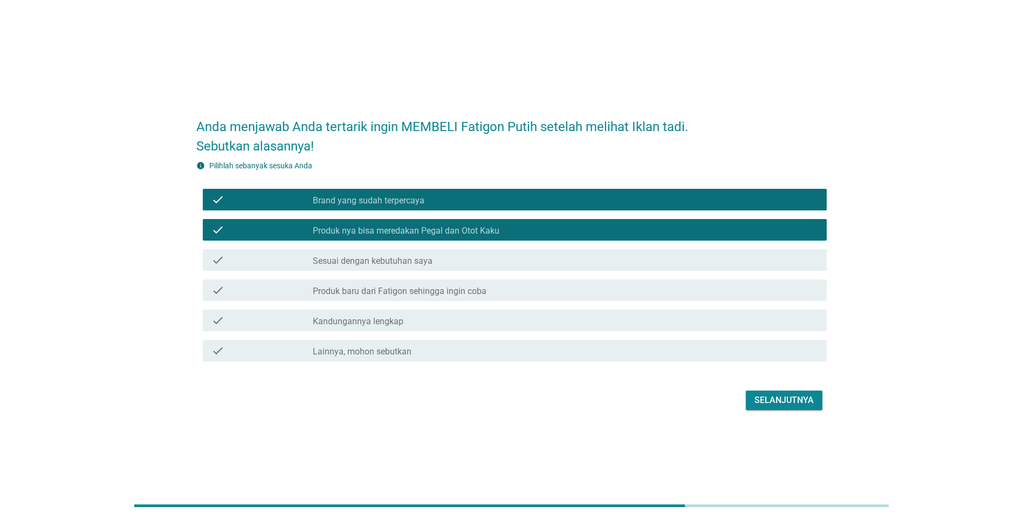
click at [385, 289] on label "Produk baru dari Fatigon sehingga ingin coba" at bounding box center [400, 291] width 174 height 11
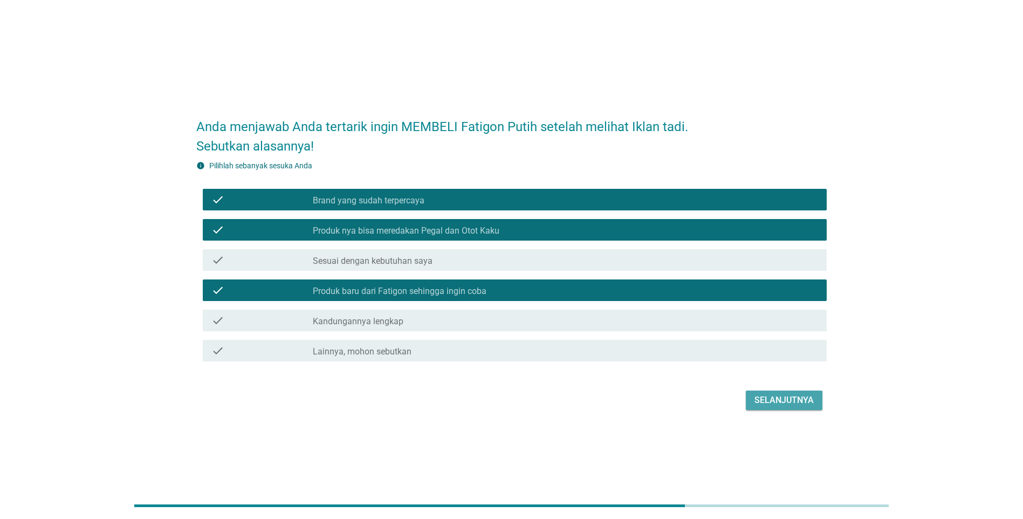
click at [765, 396] on div "Selanjutnya" at bounding box center [783, 400] width 59 height 13
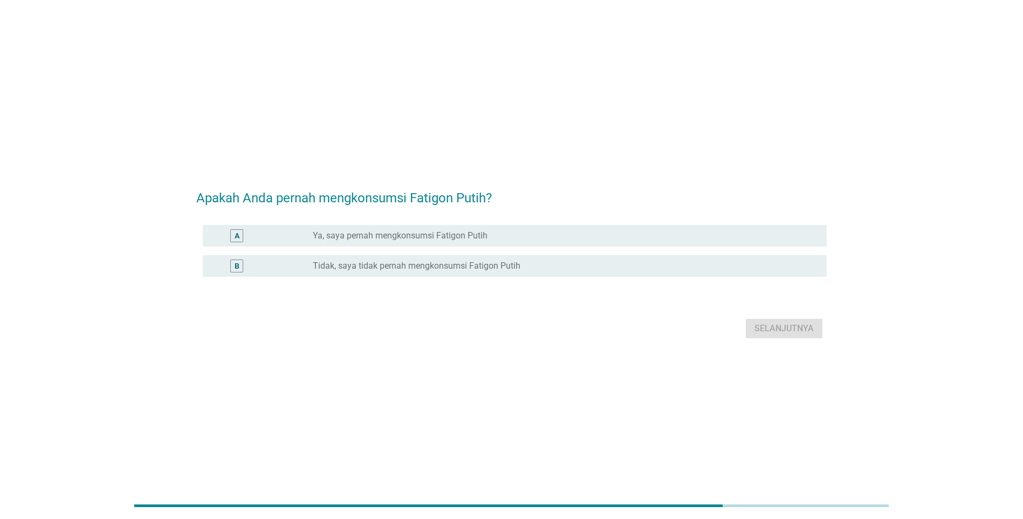
click at [373, 242] on div "A radio_button_unchecked Ya, saya pernah mengkonsumsi Fatigon Putih" at bounding box center [515, 236] width 624 height 22
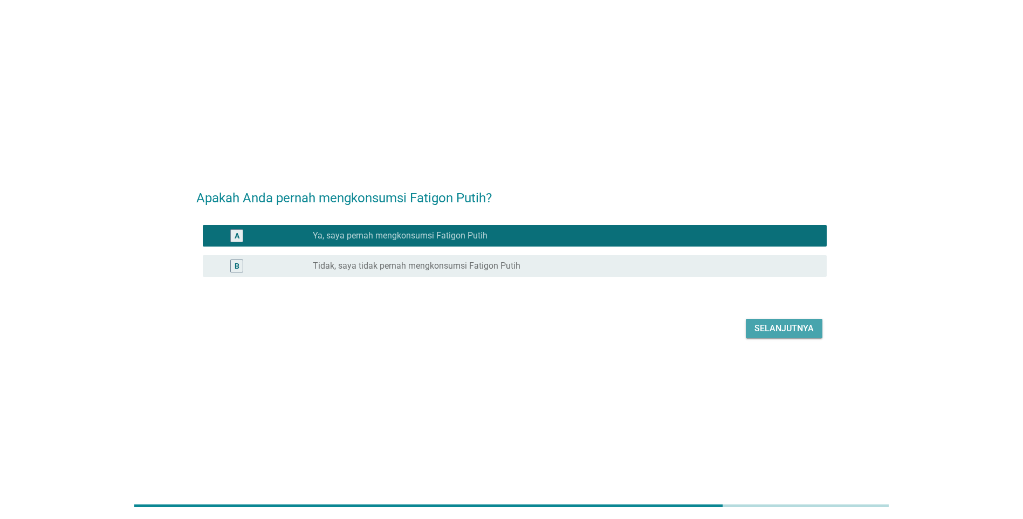
click at [762, 330] on div "Selanjutnya" at bounding box center [783, 328] width 59 height 13
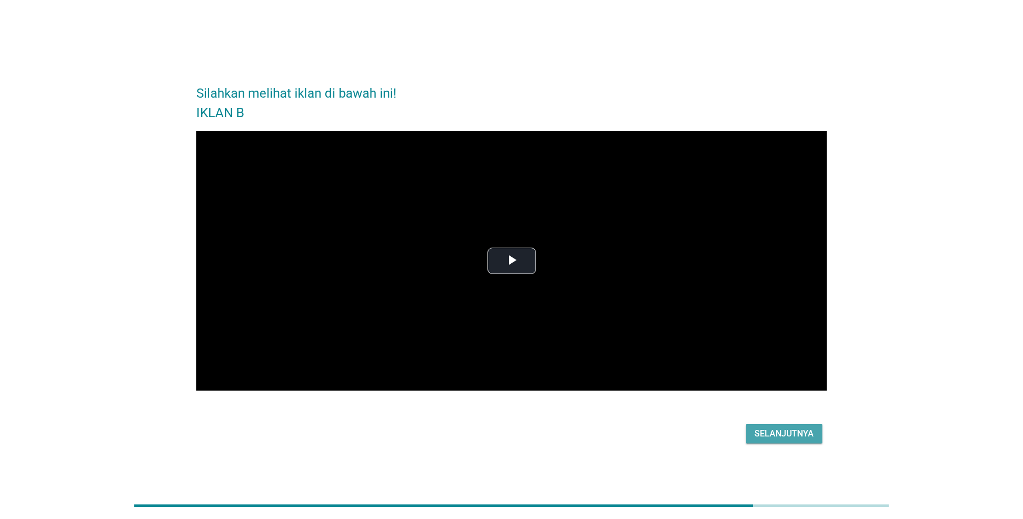
click at [773, 424] on button "Selanjutnya" at bounding box center [784, 433] width 77 height 19
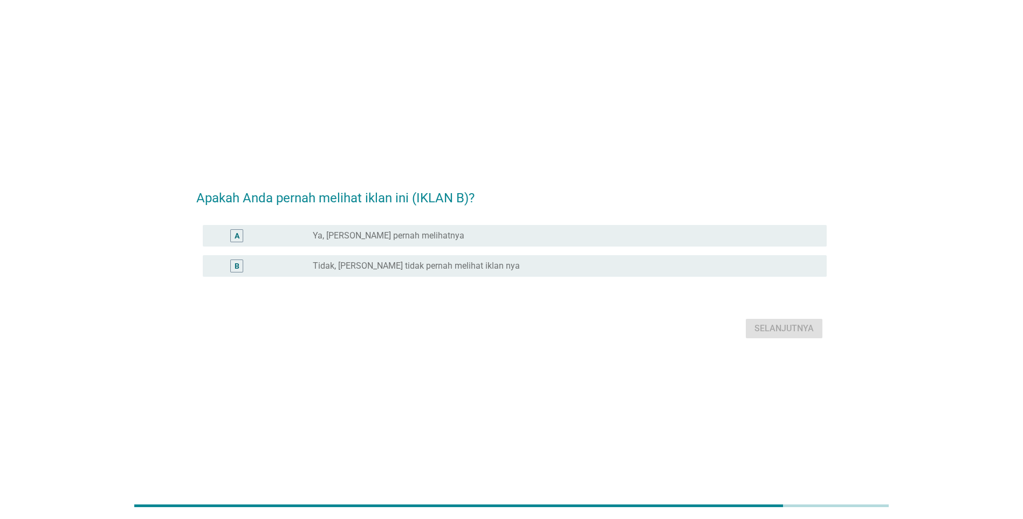
click at [776, 433] on div "[PERSON_NAME] pernah melihat iklan ini (IKLAN B)? A radio_button_unchecked Ya, …" at bounding box center [511, 259] width 1023 height 519
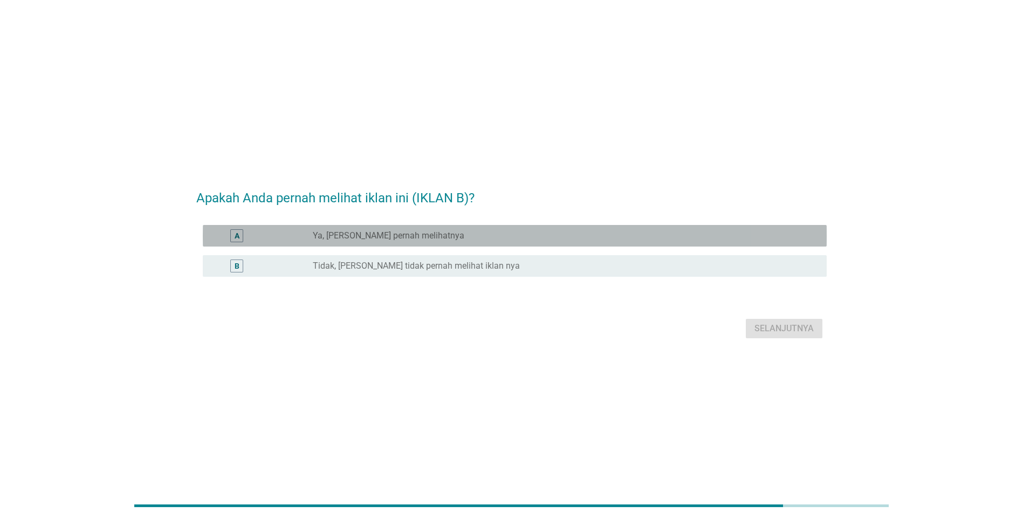
click at [376, 242] on div "A radio_button_unchecked Ya, [PERSON_NAME] pernah melihatnya" at bounding box center [515, 236] width 624 height 22
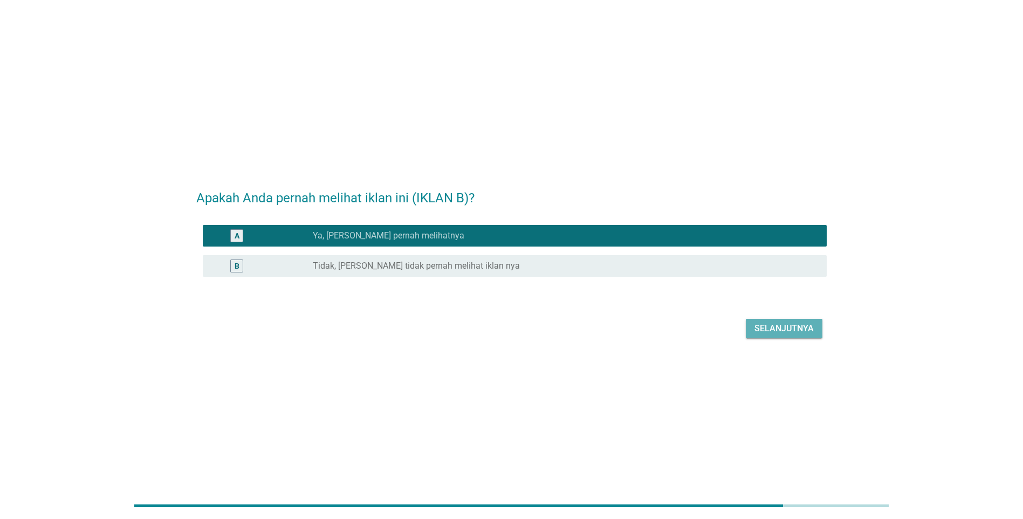
click at [764, 325] on div "Selanjutnya" at bounding box center [783, 328] width 59 height 13
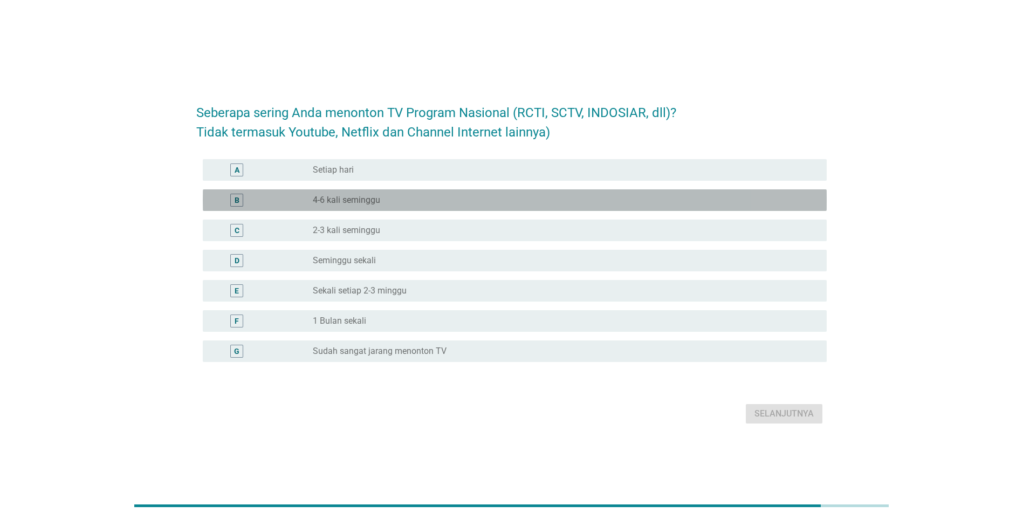
click at [376, 199] on label "4-6 kali seminggu" at bounding box center [346, 200] width 67 height 11
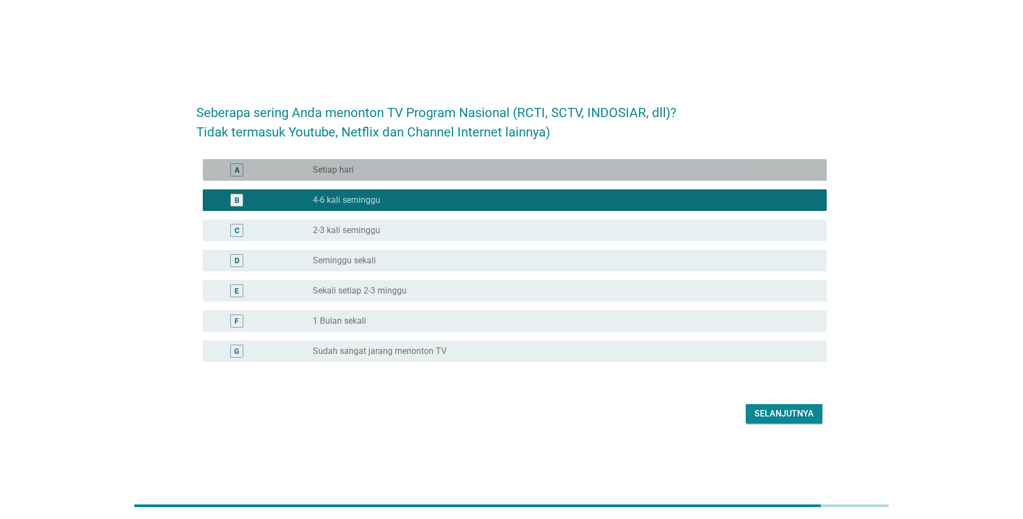
click at [639, 178] on div "A radio_button_unchecked Setiap hari" at bounding box center [515, 170] width 624 height 22
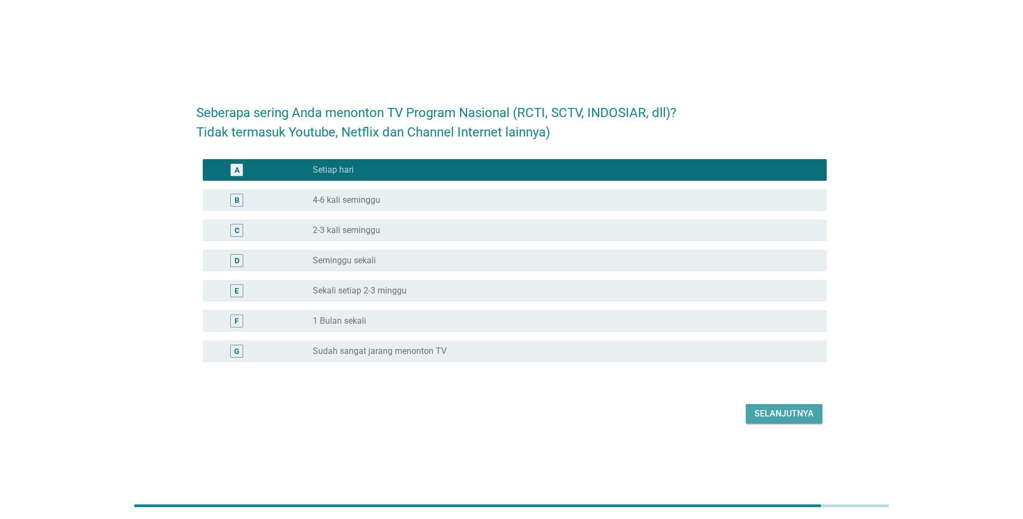
click at [782, 404] on button "Selanjutnya" at bounding box center [784, 413] width 77 height 19
